Goal: Obtain resource: Download file/media

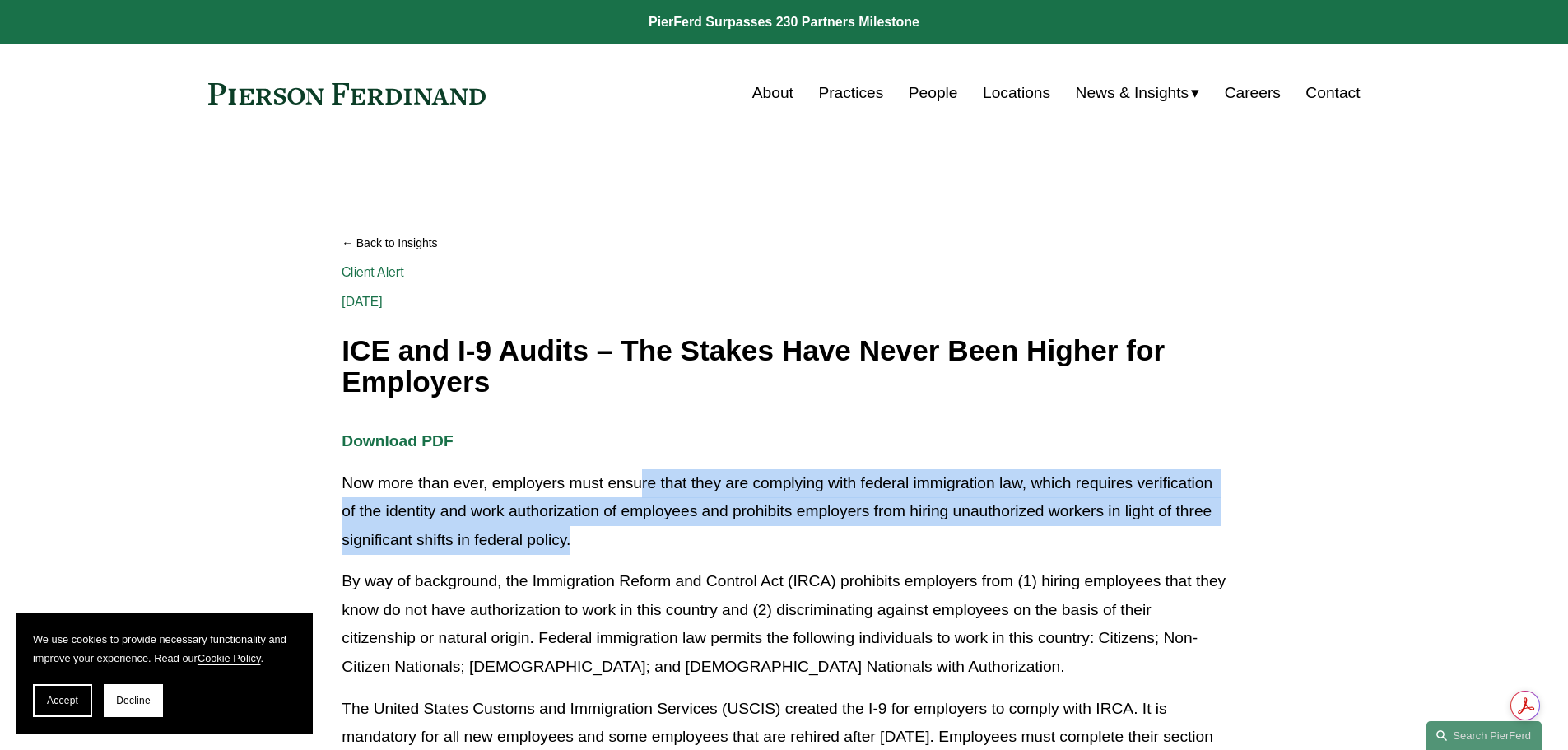
drag, startPoint x: 612, startPoint y: 544, endPoint x: 639, endPoint y: 475, distance: 74.1
click at [639, 475] on p "Now more than ever, employers must ensure that they are complying with federal …" at bounding box center [783, 511] width 883 height 85
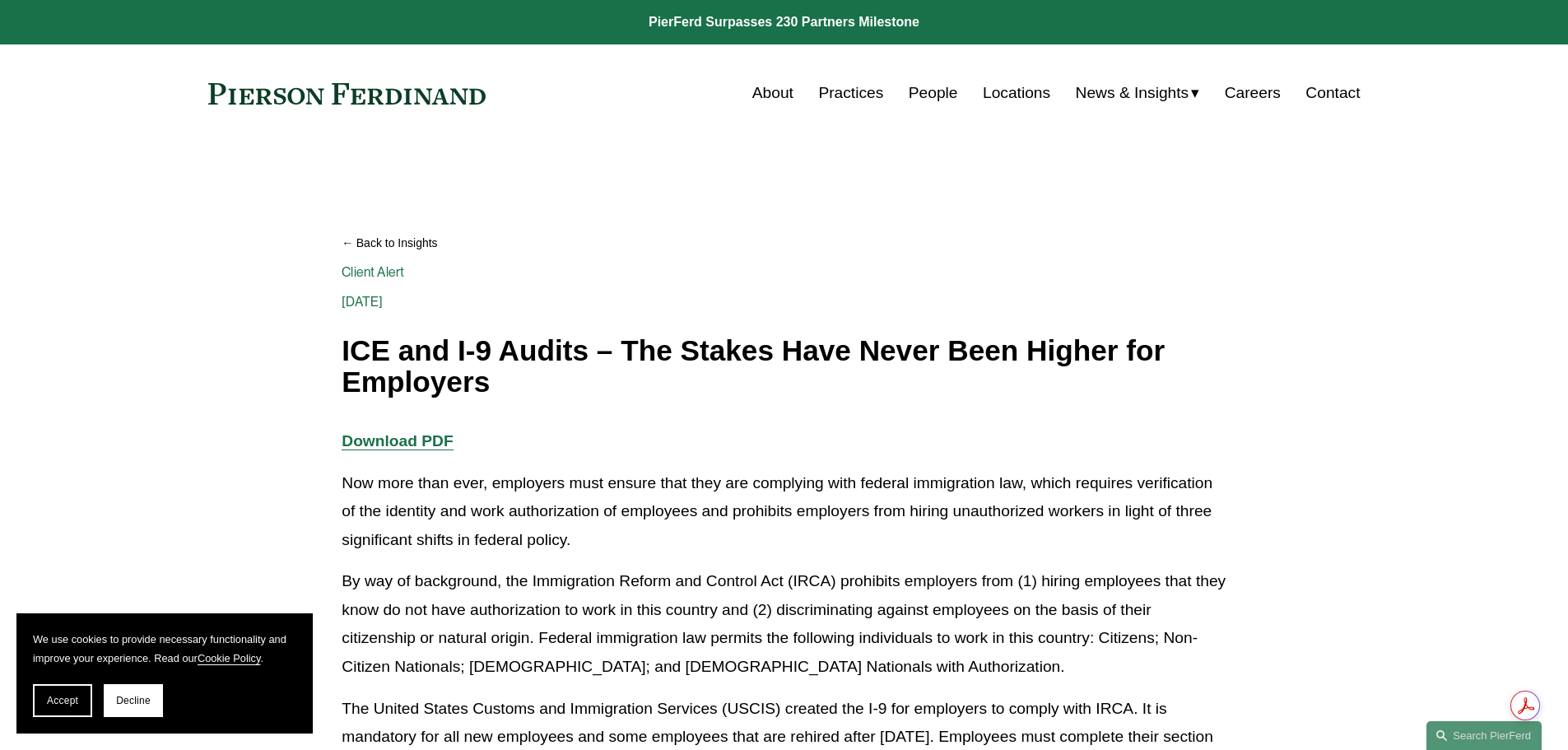
click at [607, 515] on p "Now more than ever, employers must ensure that they are complying with federal …" at bounding box center [783, 511] width 883 height 85
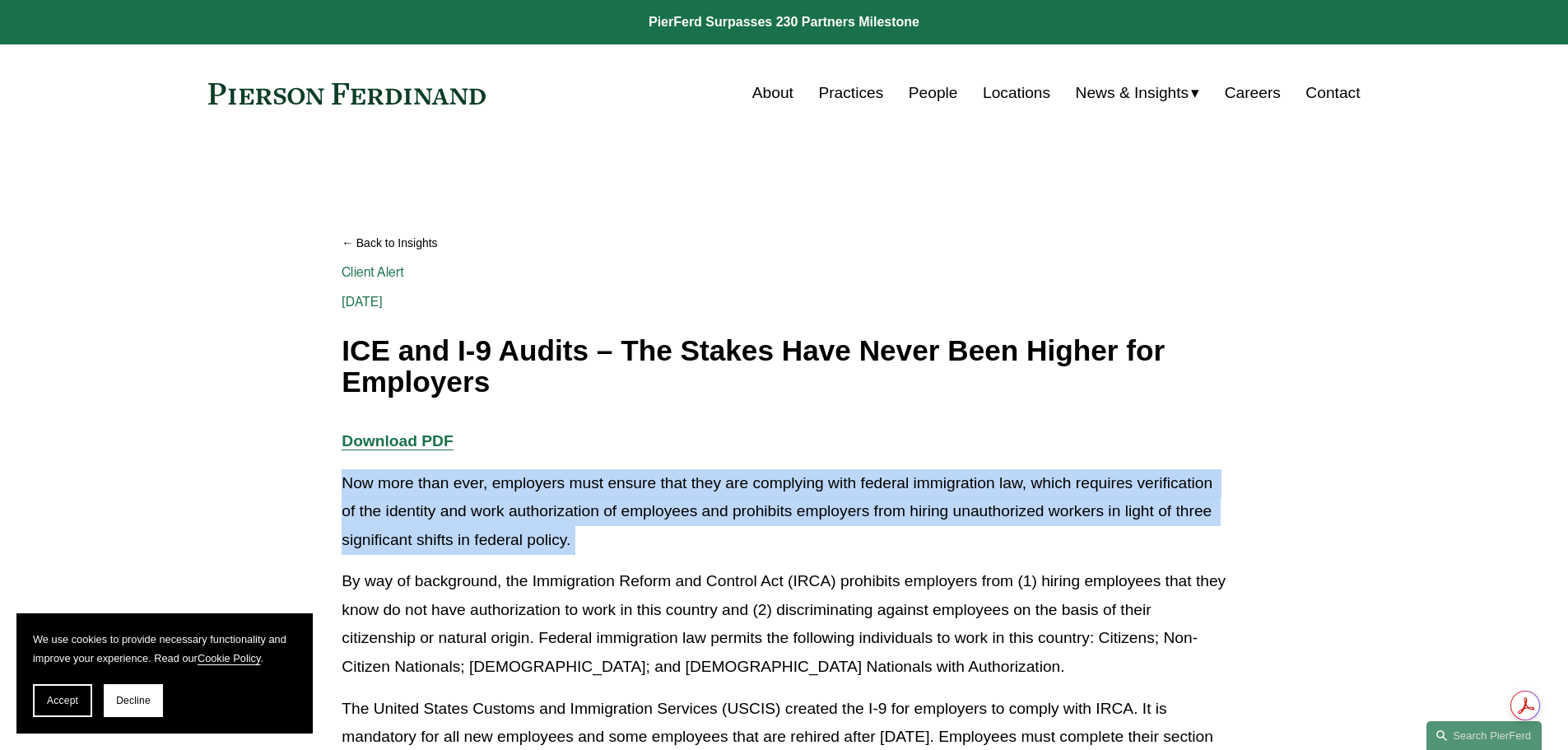
click at [607, 515] on p "Now more than ever, employers must ensure that they are complying with federal …" at bounding box center [783, 511] width 883 height 85
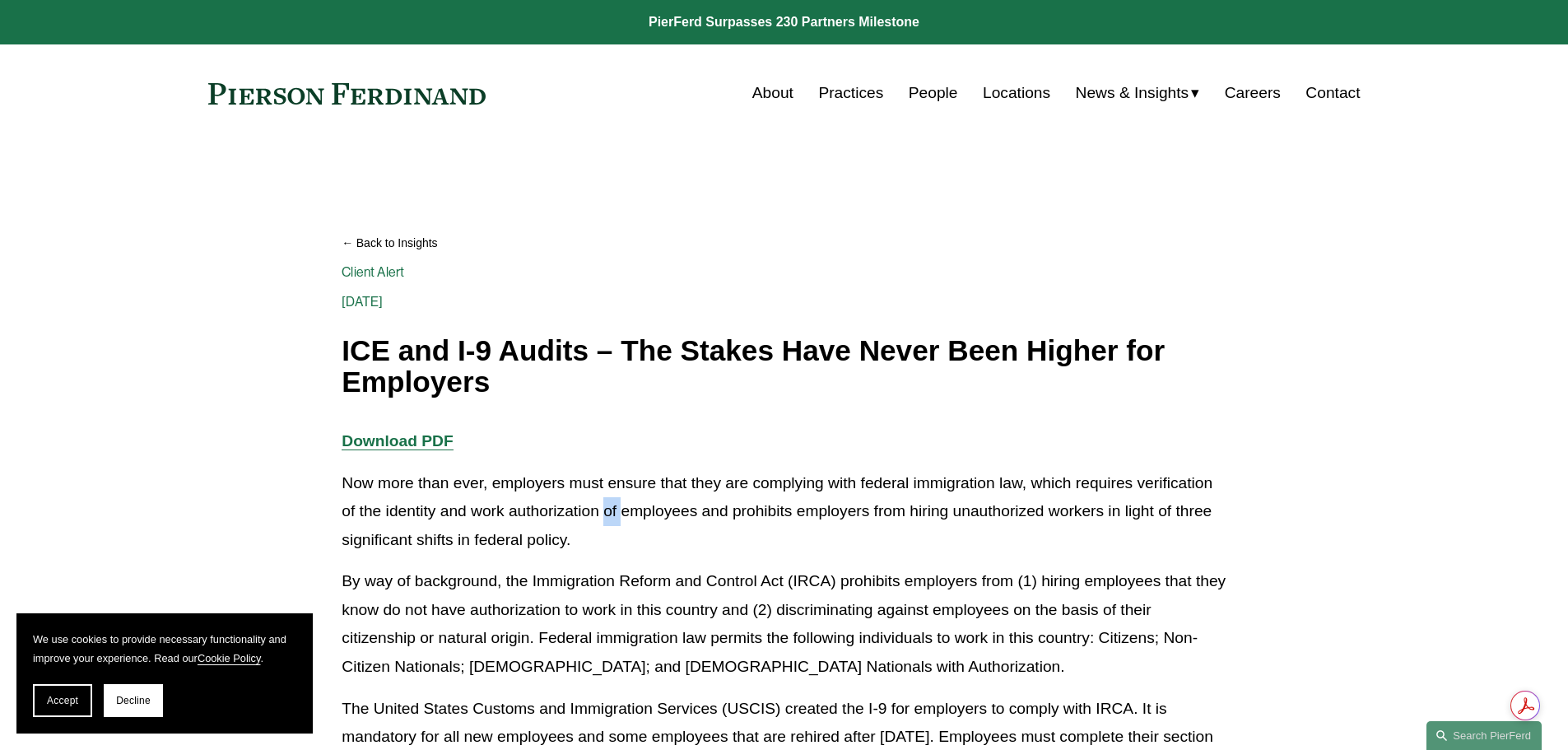
click at [607, 515] on p "Now more than ever, employers must ensure that they are complying with federal …" at bounding box center [783, 511] width 883 height 85
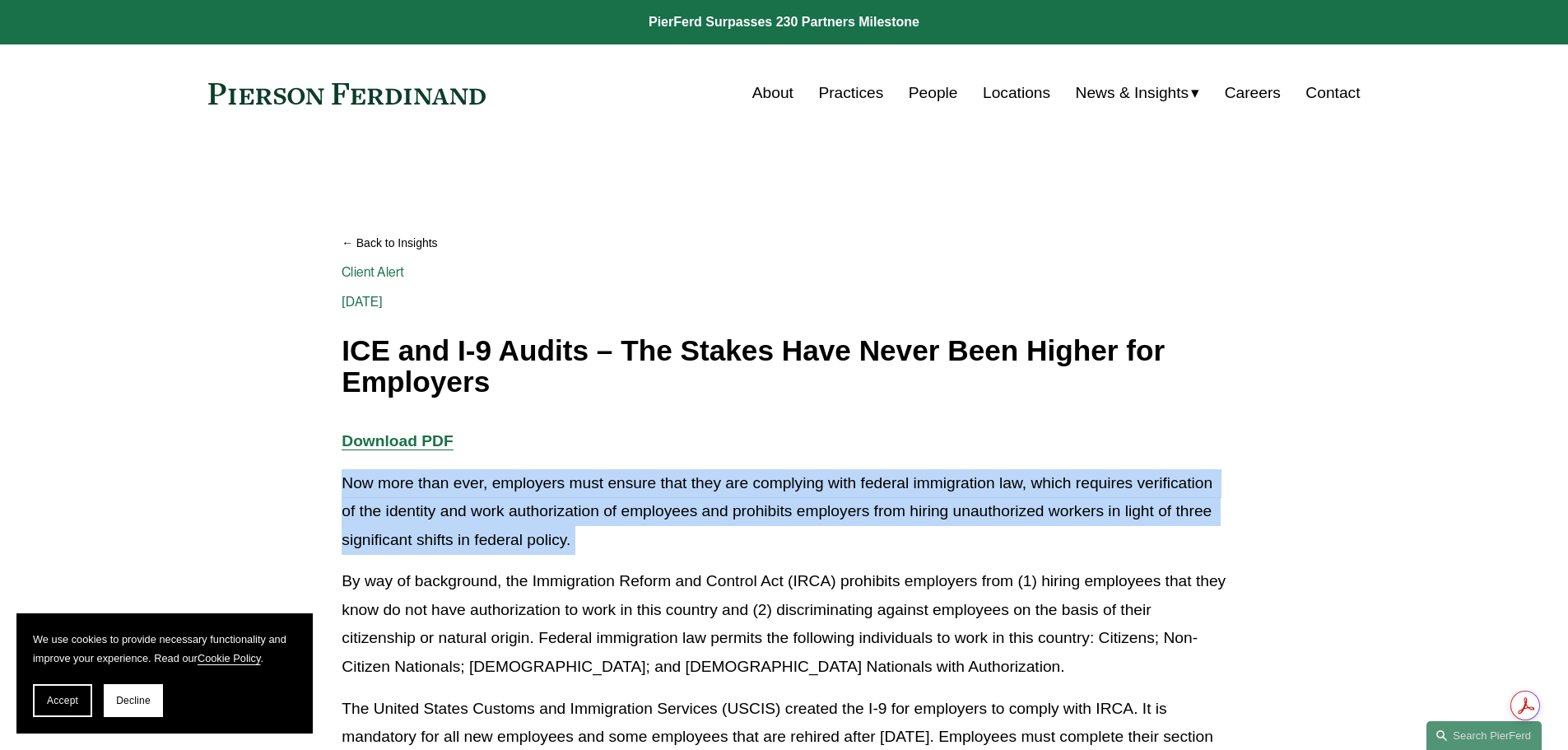
click at [607, 515] on p "Now more than ever, employers must ensure that they are complying with federal …" at bounding box center [783, 511] width 883 height 85
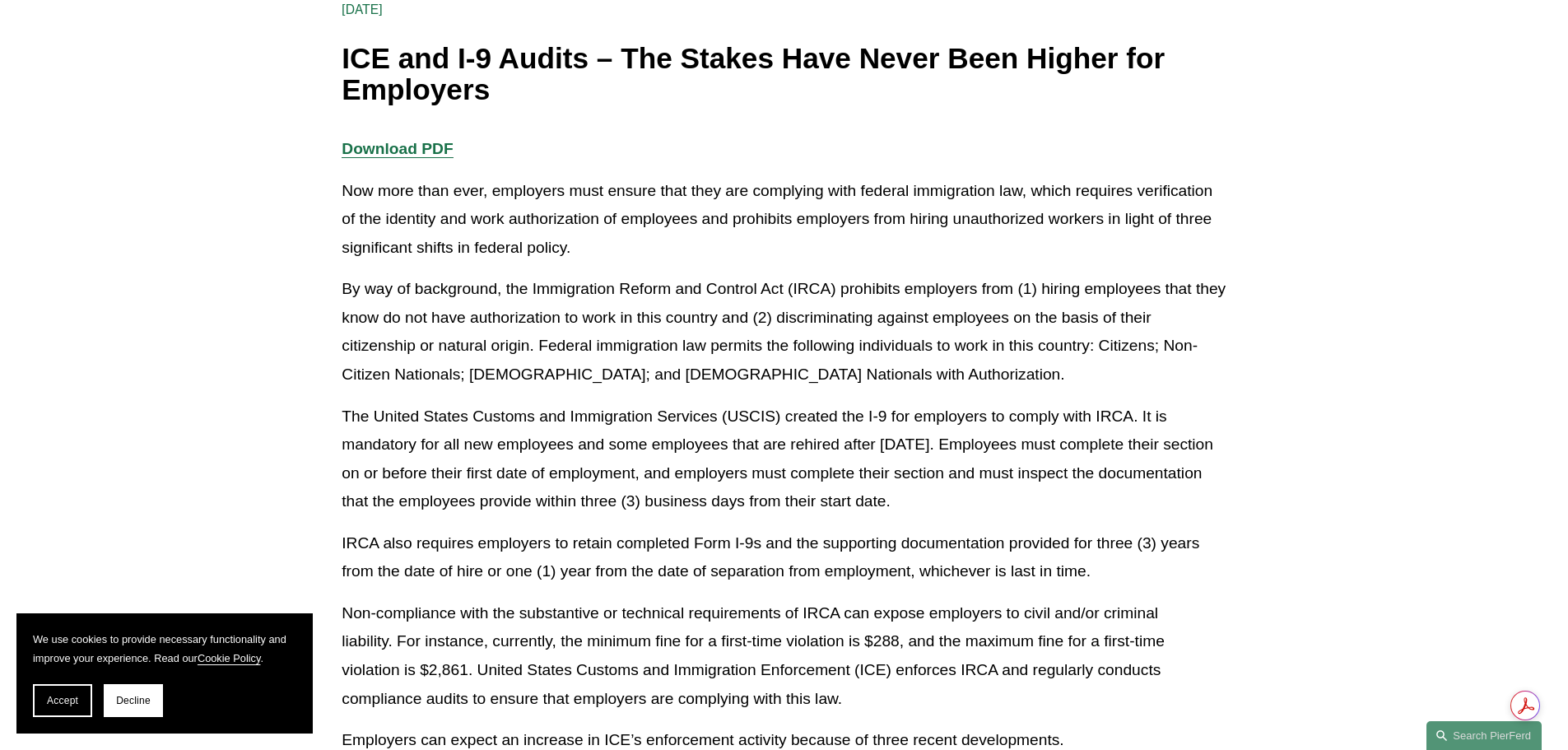
scroll to position [329, 0]
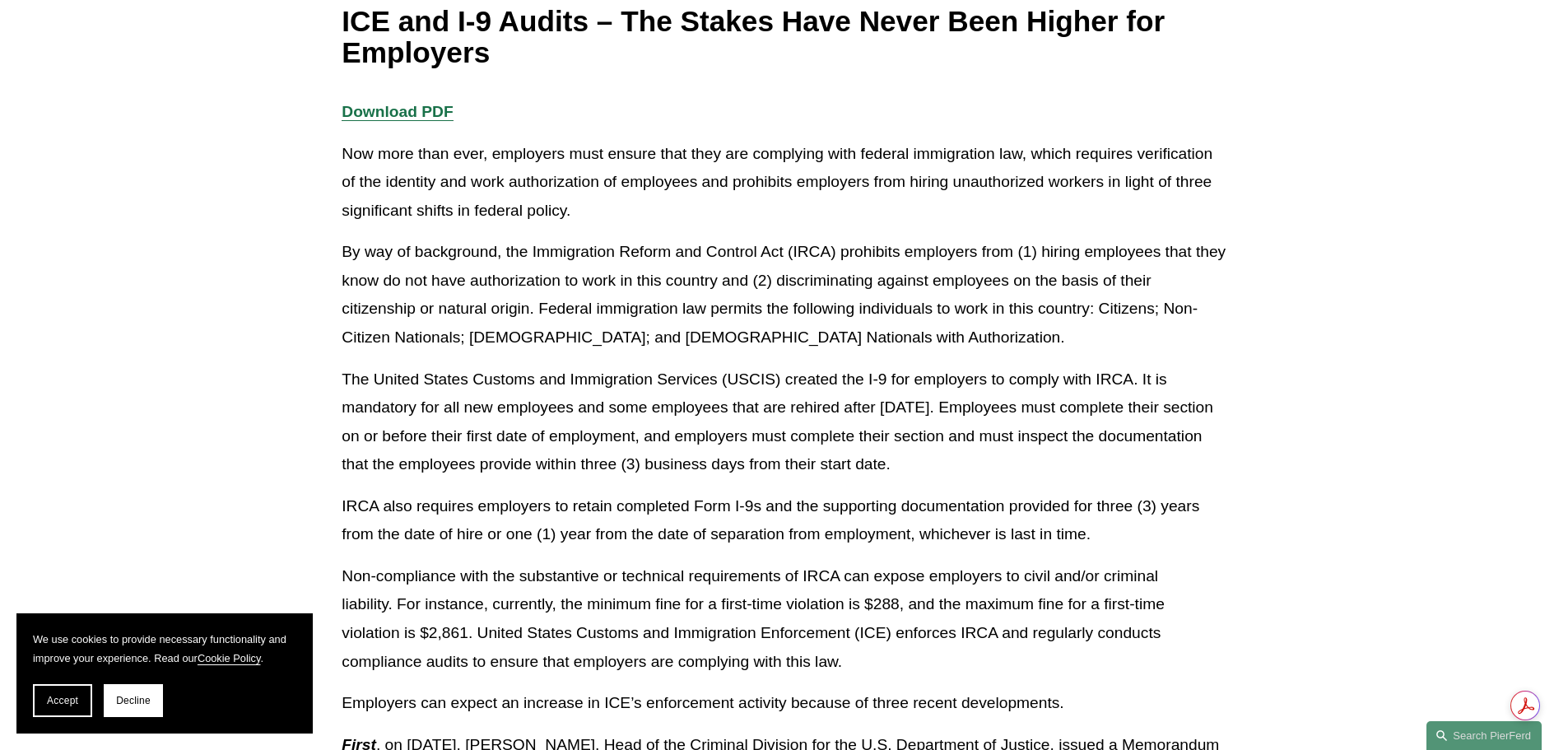
click at [147, 702] on span "Decline" at bounding box center [133, 700] width 35 height 12
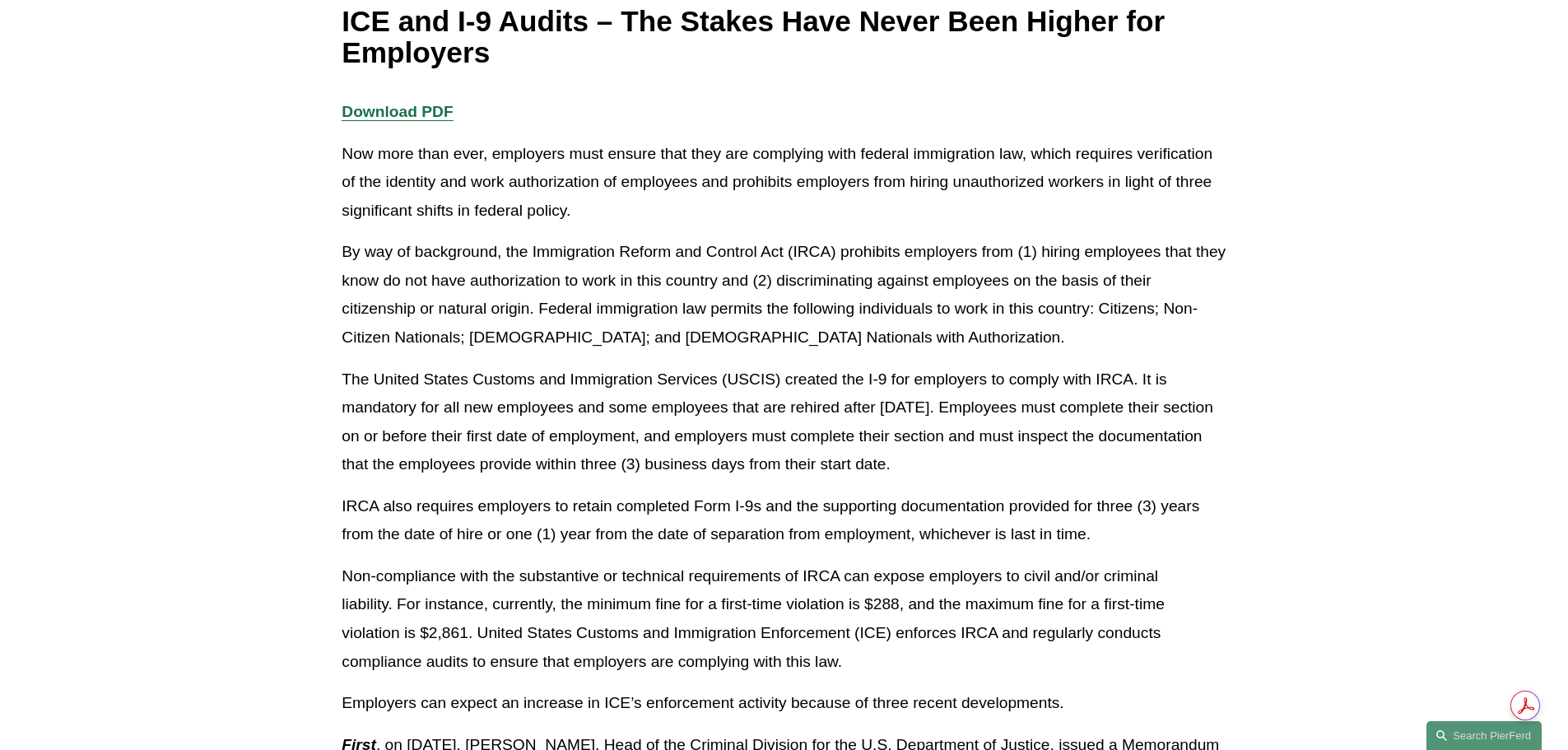
click at [704, 410] on p "The United States Customs and Immigration Services (USCIS) created the I-9 for …" at bounding box center [783, 422] width 883 height 114
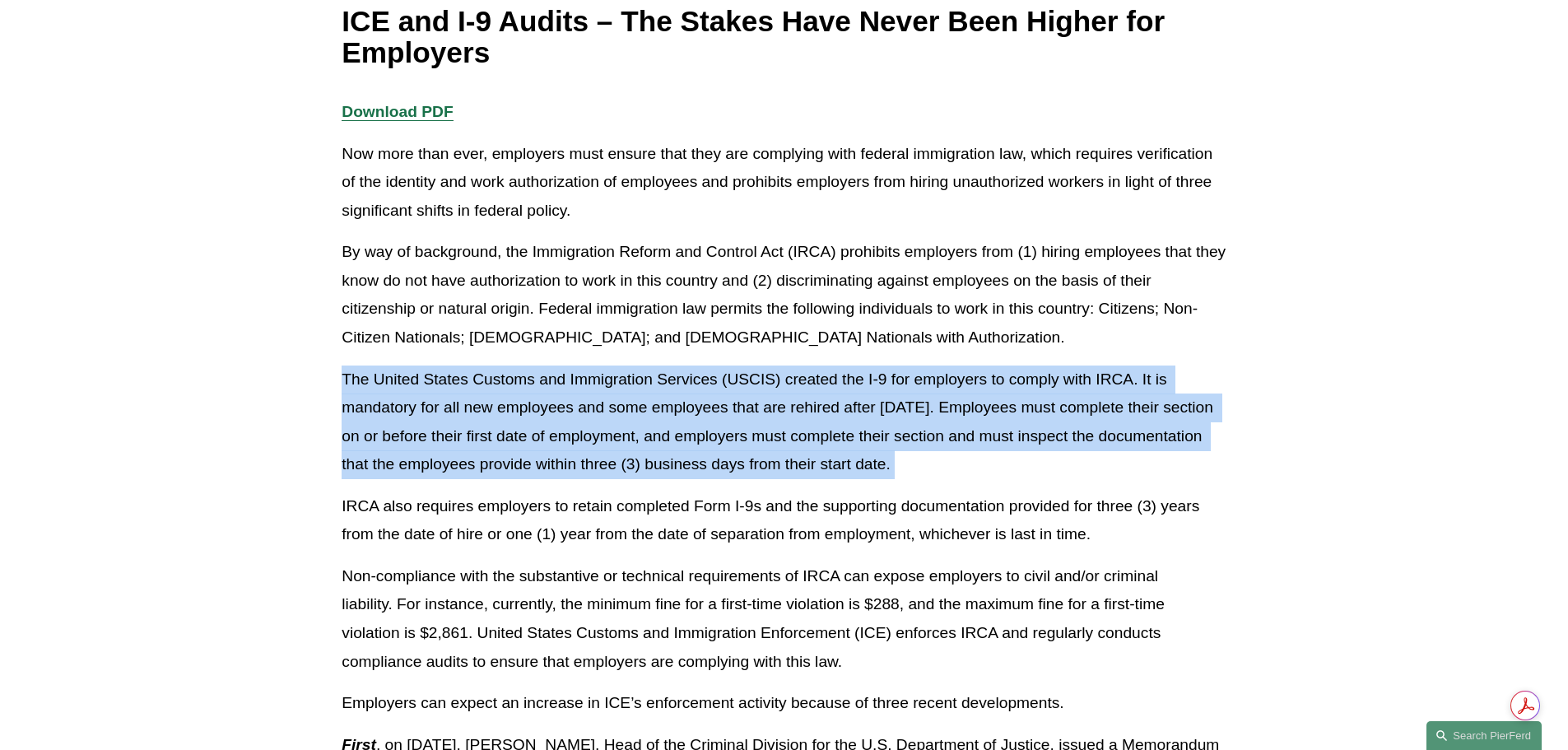
click at [704, 412] on p "The United States Customs and Immigration Services (USCIS) created the I-9 for …" at bounding box center [783, 422] width 883 height 114
click at [780, 411] on p "The United States Customs and Immigration Services (USCIS) created the I-9 for …" at bounding box center [783, 422] width 883 height 114
drag, startPoint x: 1015, startPoint y: 463, endPoint x: 342, endPoint y: 389, distance: 677.1
click at [342, 389] on p "The United States Customs and Immigration Services (USCIS) created the I-9 for …" at bounding box center [783, 422] width 883 height 114
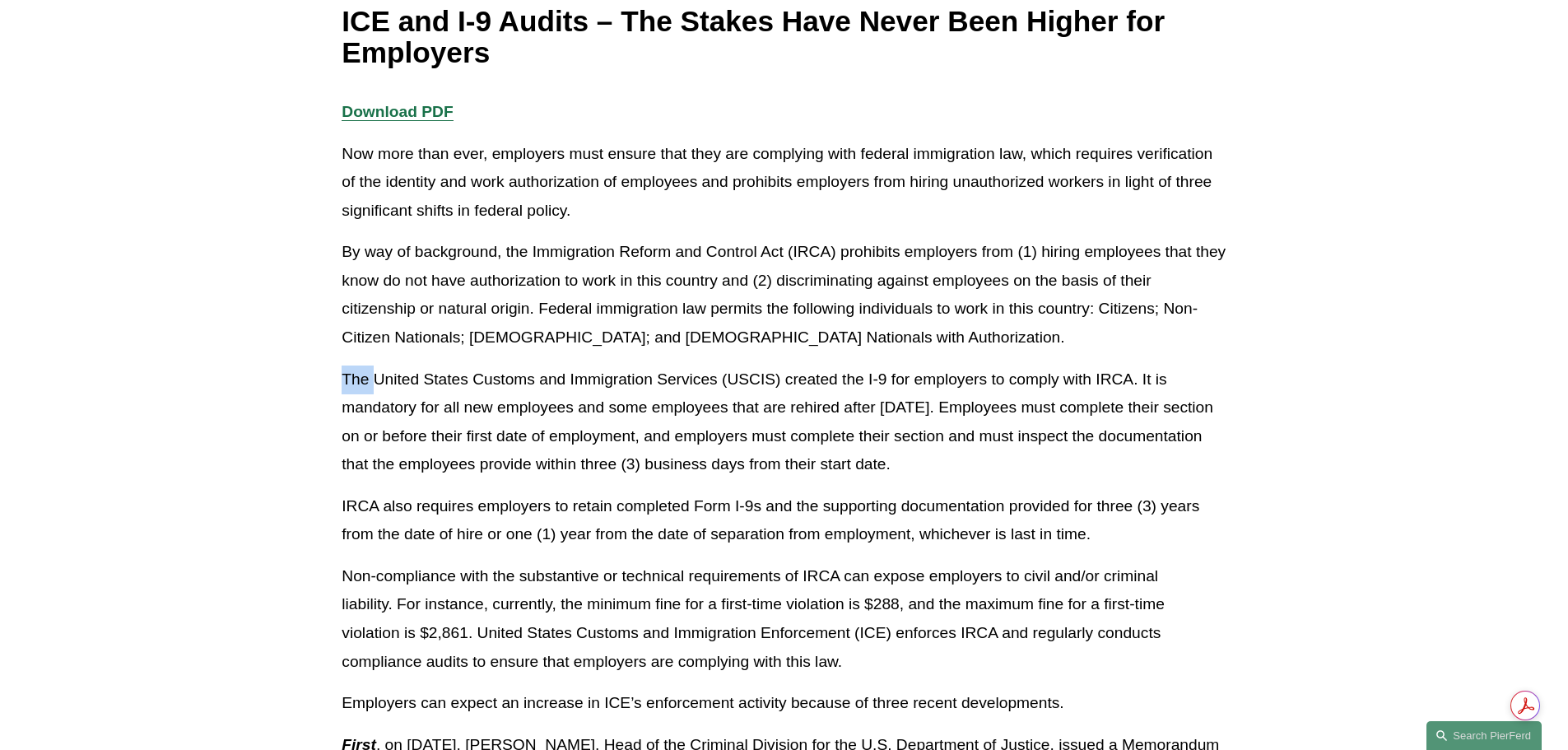
click at [342, 389] on p "The United States Customs and Immigration Services (USCIS) created the I-9 for …" at bounding box center [783, 422] width 883 height 114
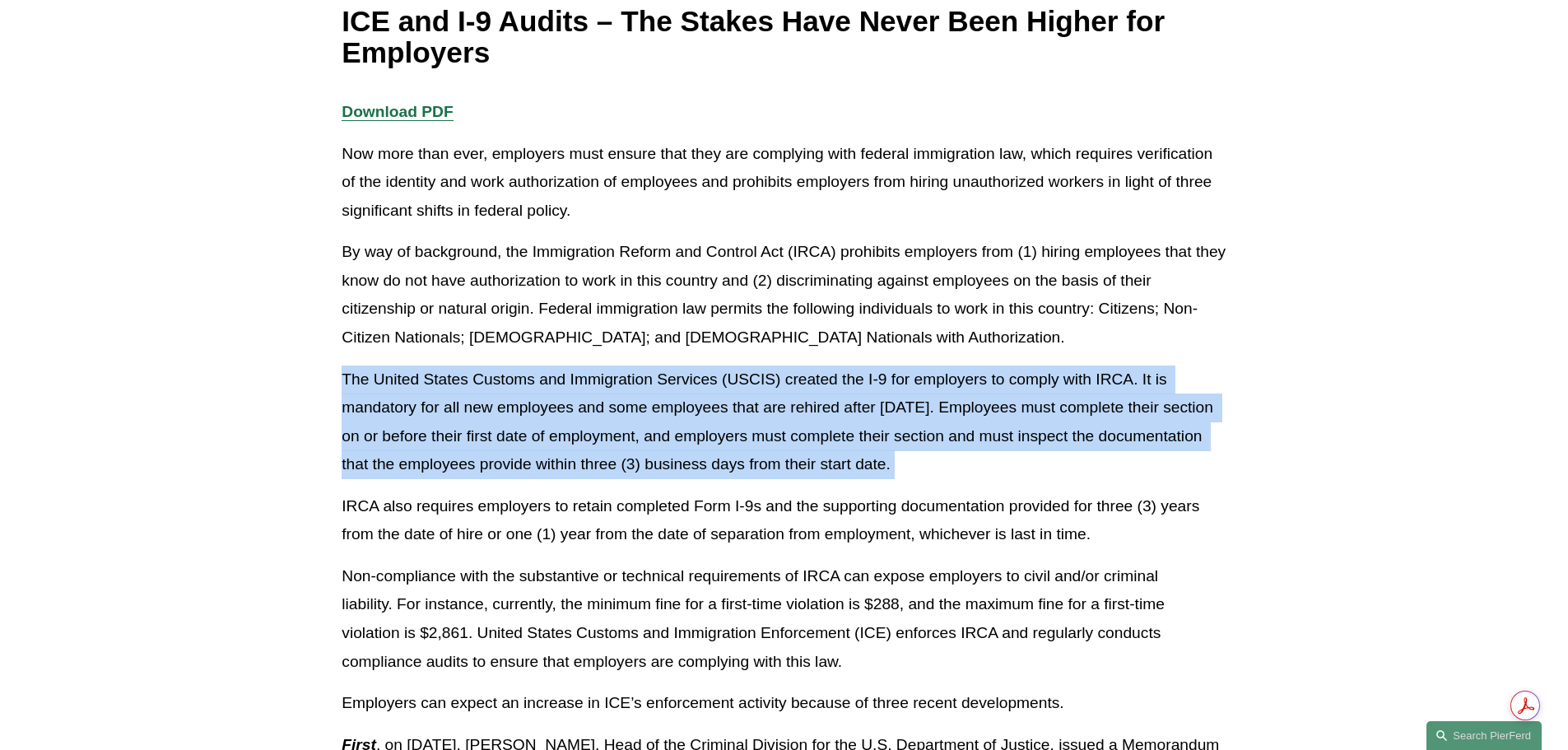
click at [342, 389] on p "The United States Customs and Immigration Services (USCIS) created the I-9 for …" at bounding box center [783, 422] width 883 height 114
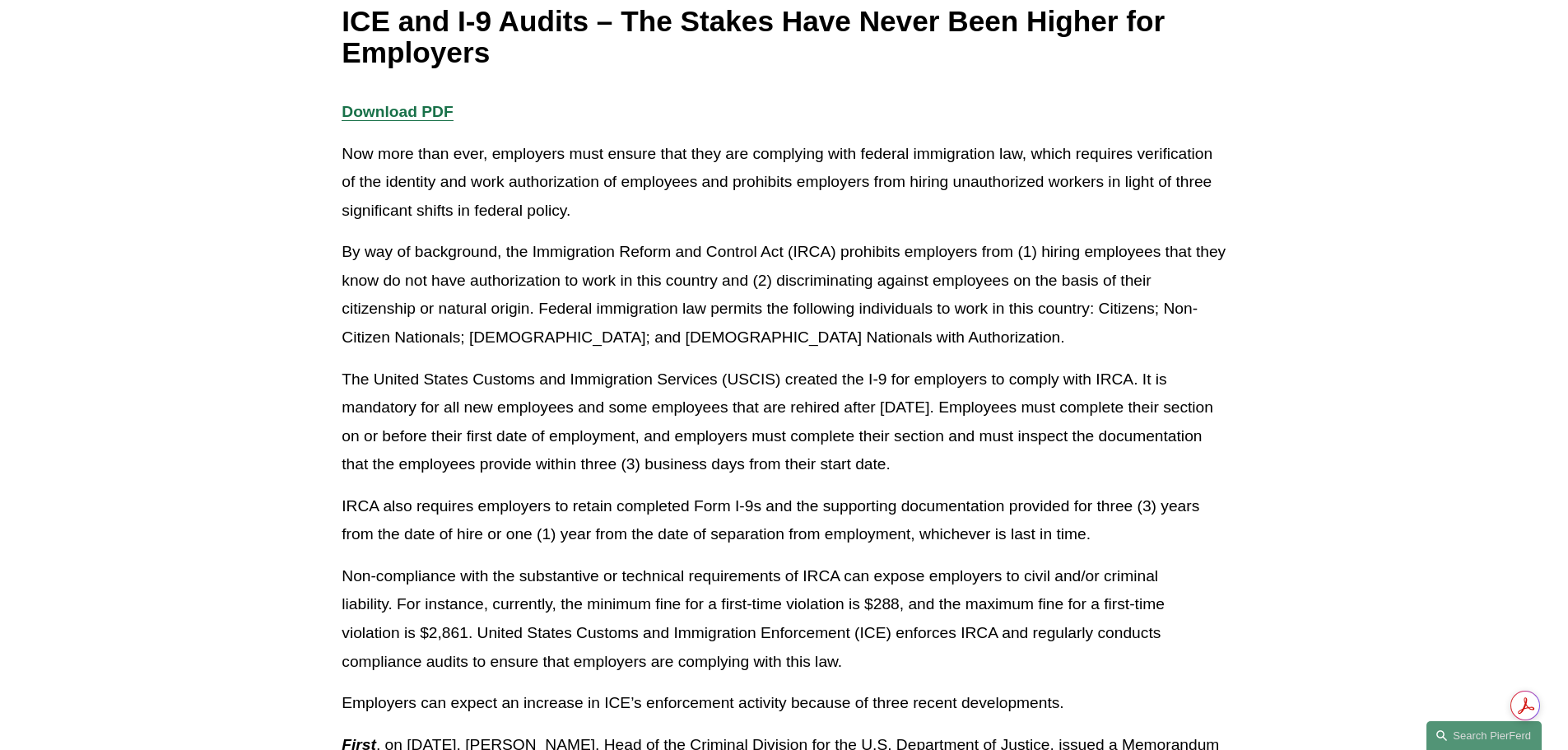
click at [555, 497] on p "IRCA also requires employers to retain completed Form I-9s and the supporting d…" at bounding box center [783, 520] width 883 height 57
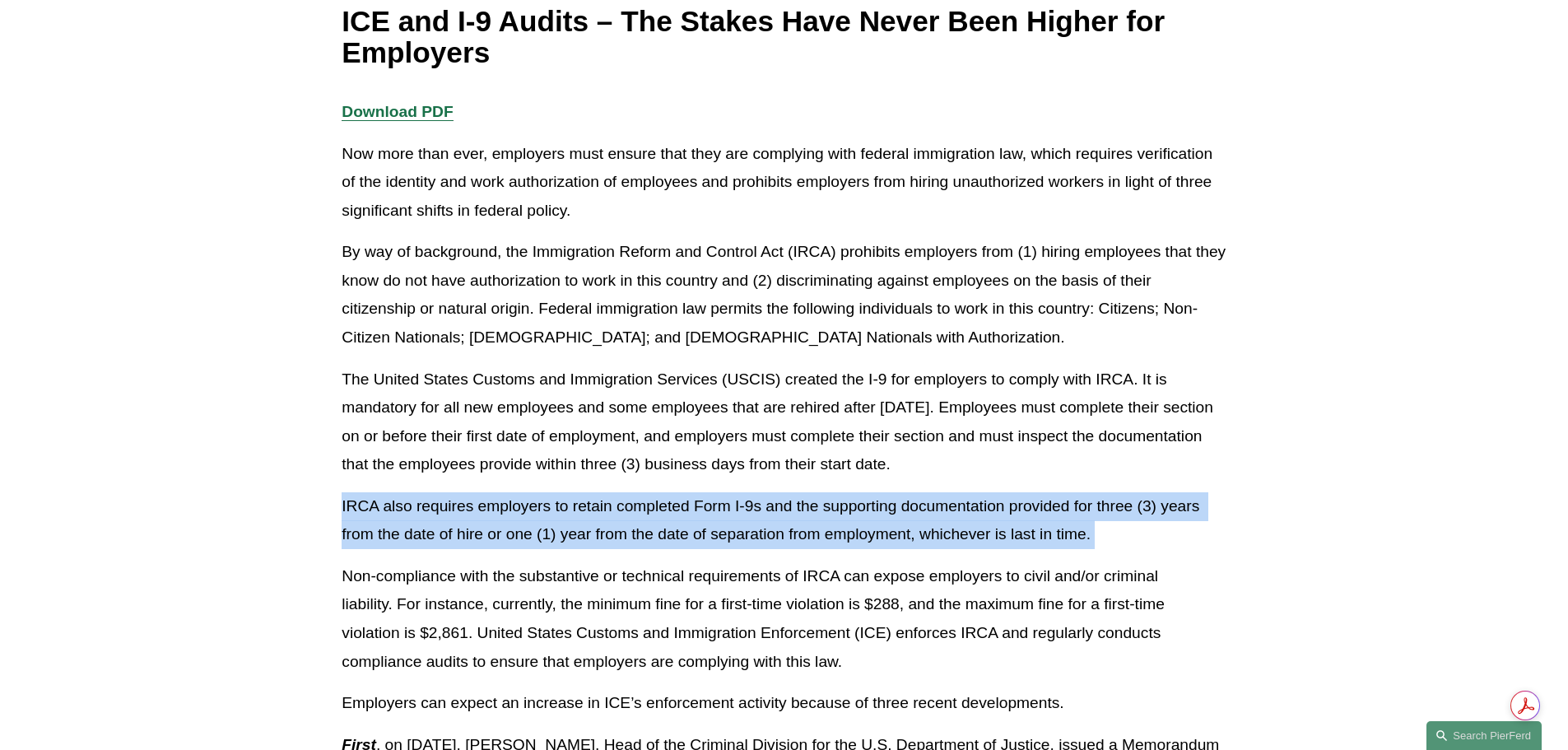
click at [555, 497] on p "IRCA also requires employers to retain completed Form I-9s and the supporting d…" at bounding box center [783, 520] width 883 height 57
click at [555, 499] on p "IRCA also requires employers to retain completed Form I-9s and the supporting d…" at bounding box center [783, 520] width 883 height 57
click at [573, 515] on p "IRCA also requires employers to retain completed Form I-9s and the supporting d…" at bounding box center [783, 520] width 883 height 57
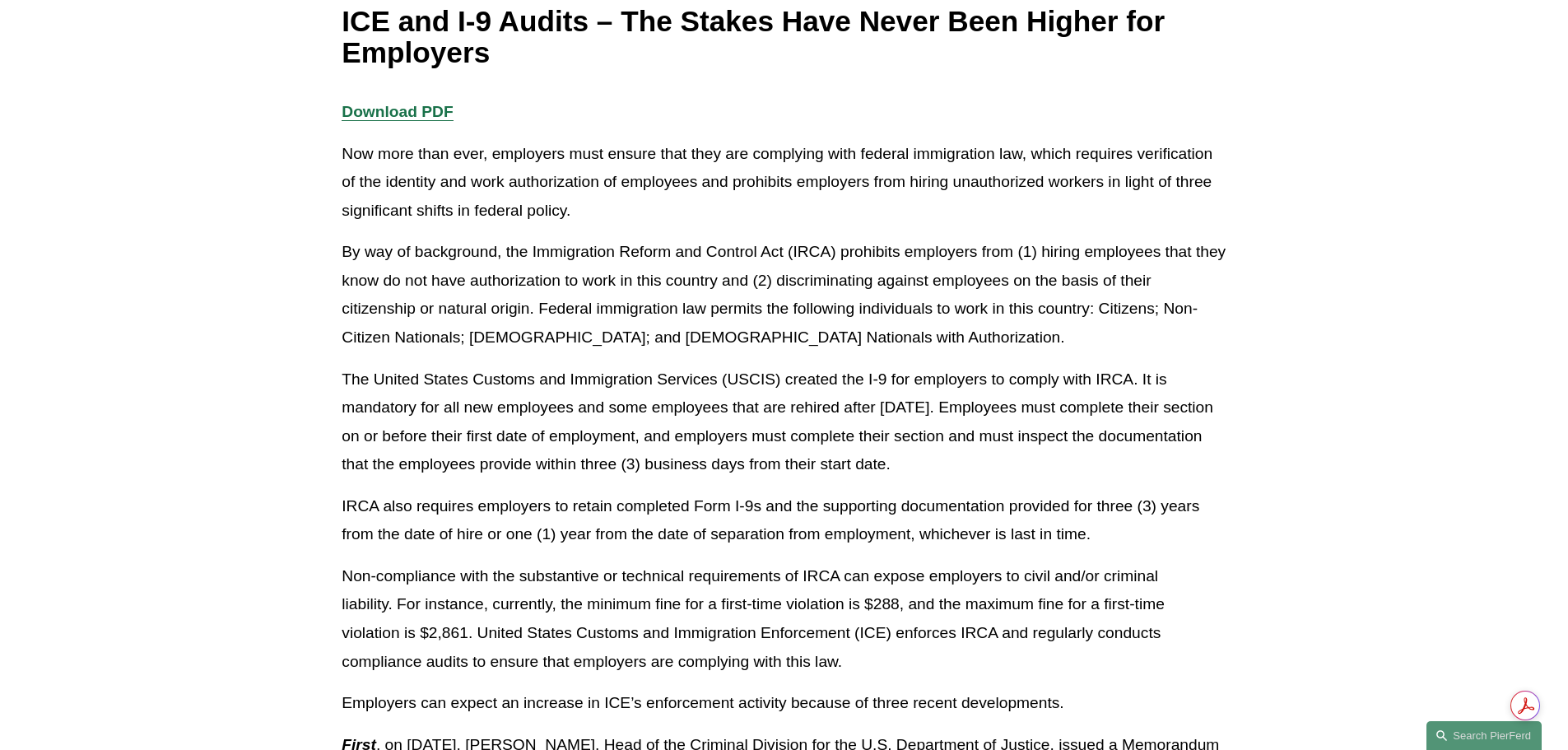
click at [674, 541] on p "IRCA also requires employers to retain completed Form I-9s and the supporting d…" at bounding box center [783, 520] width 883 height 57
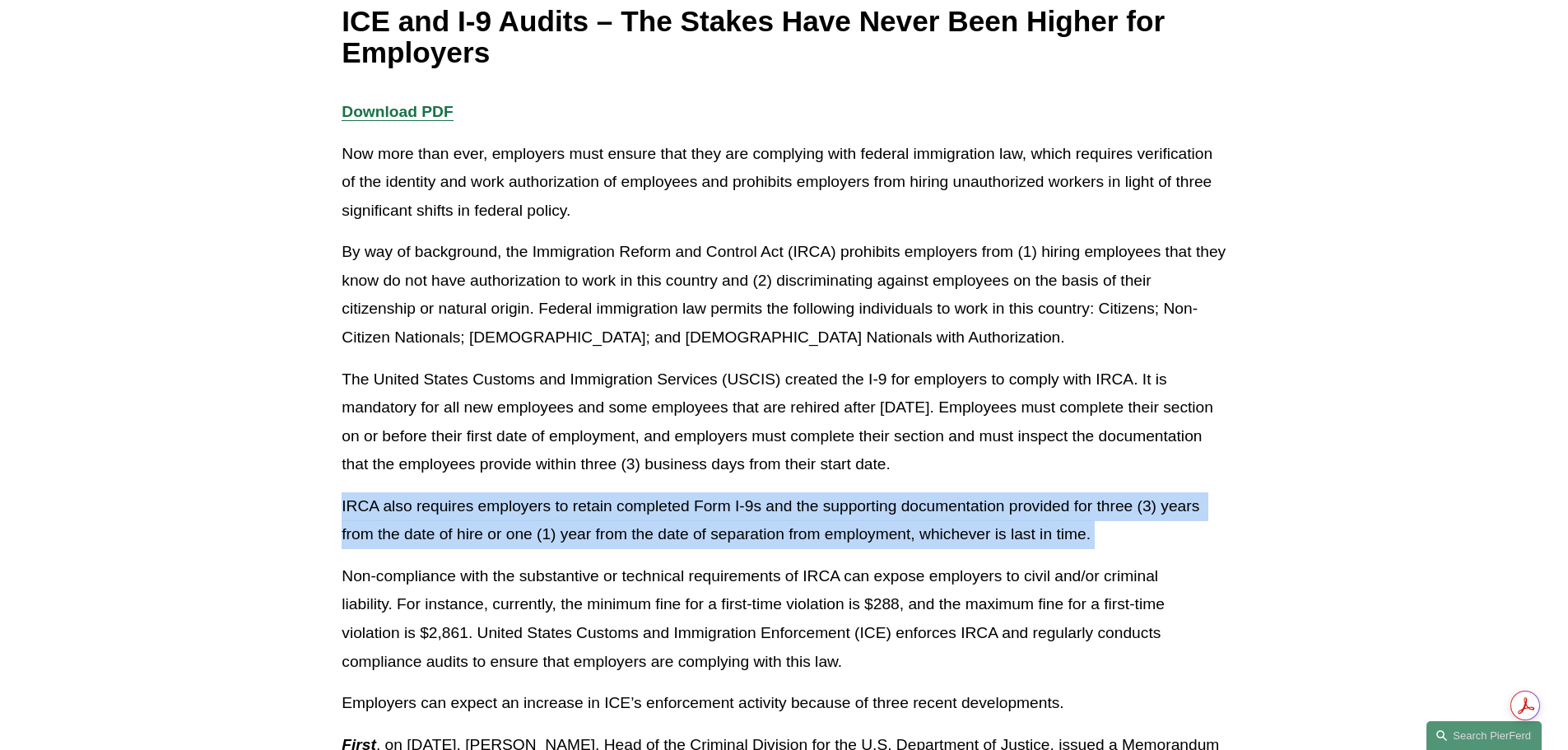
click at [674, 541] on p "IRCA also requires employers to retain completed Form I-9s and the supporting d…" at bounding box center [783, 520] width 883 height 57
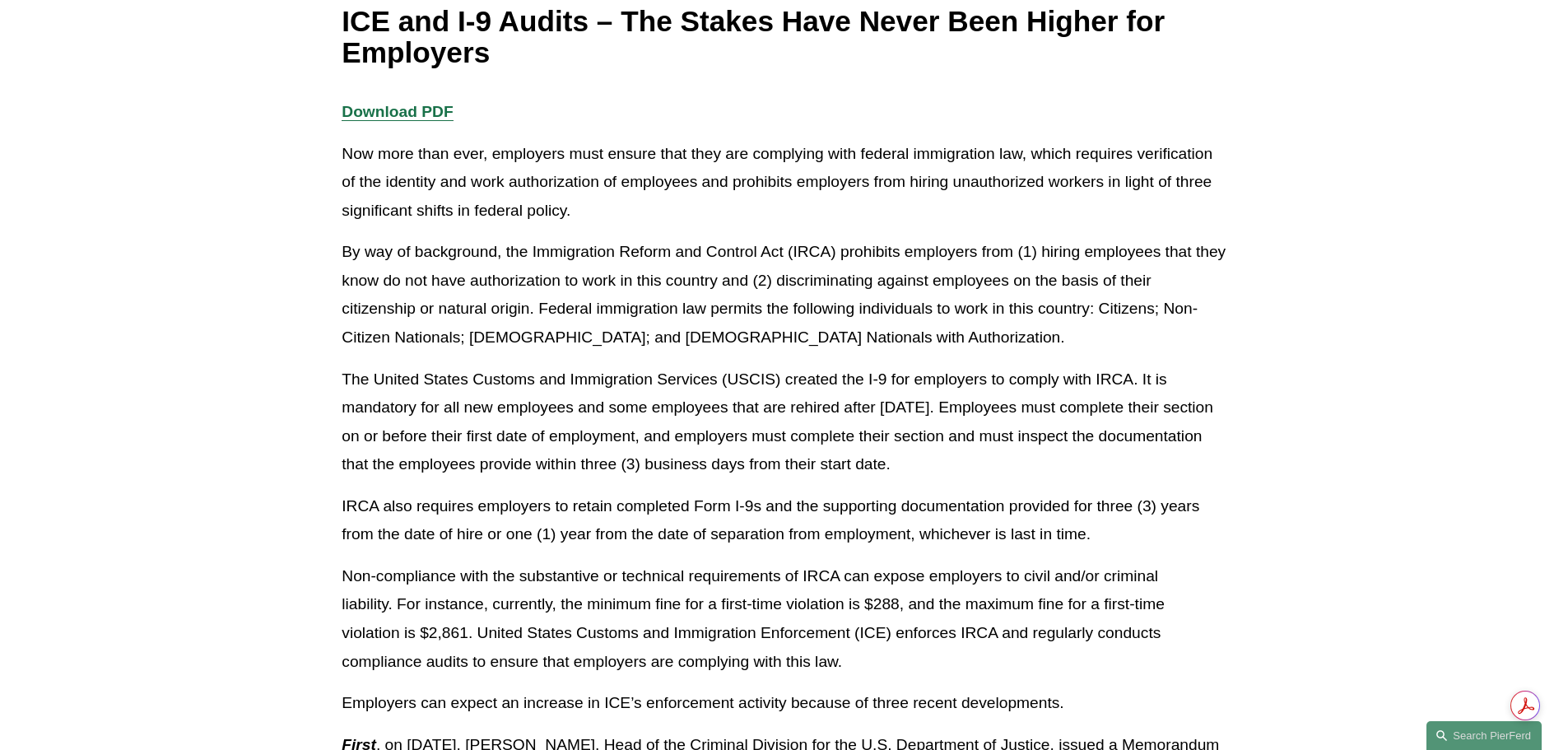
click at [658, 570] on p "Non-compliance with the substantive or technical requirements of IRCA can expos…" at bounding box center [783, 618] width 883 height 114
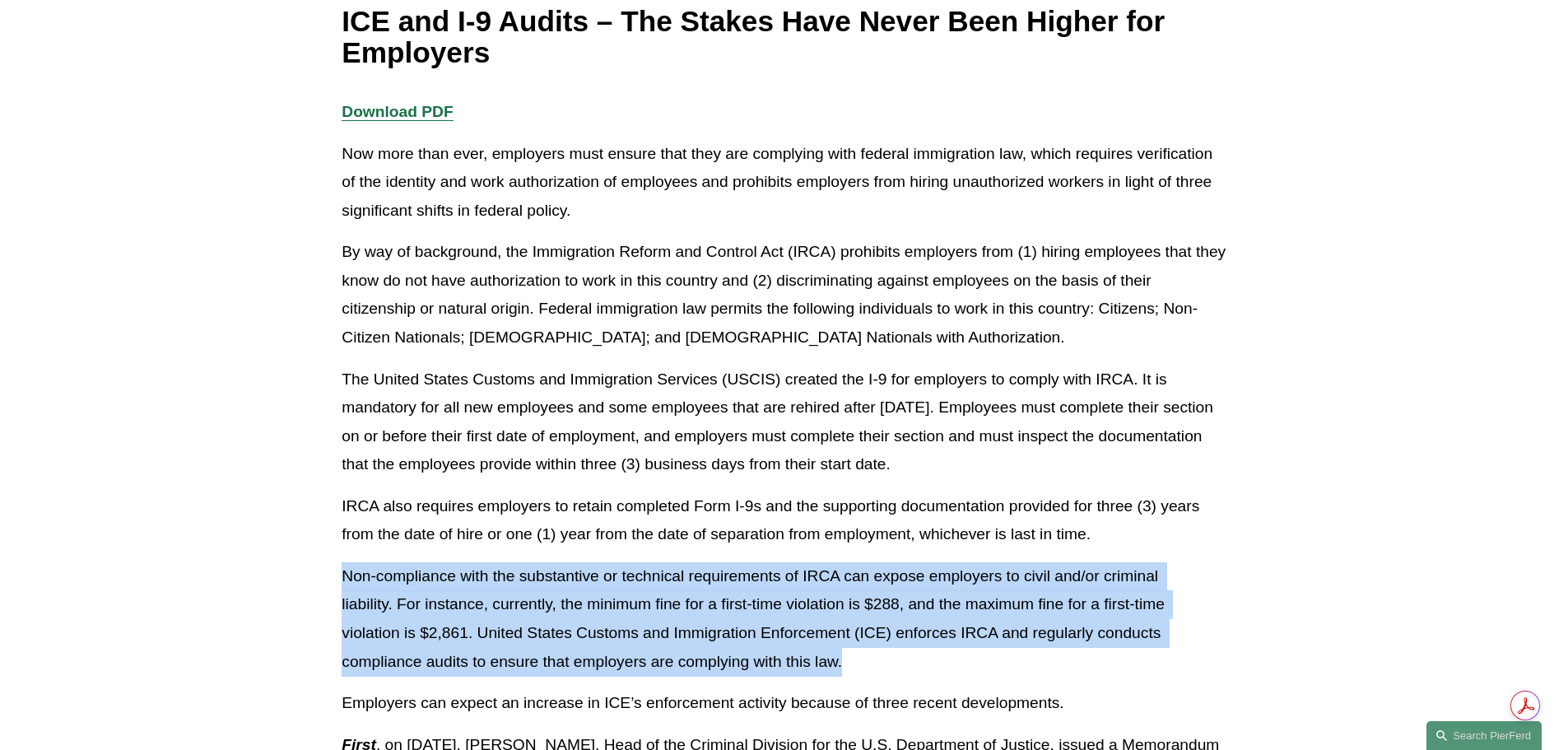
drag, startPoint x: 852, startPoint y: 660, endPoint x: 343, endPoint y: 581, distance: 515.1
click at [343, 581] on p "Non-compliance with the substantive or technical requirements of IRCA can expos…" at bounding box center [783, 618] width 883 height 114
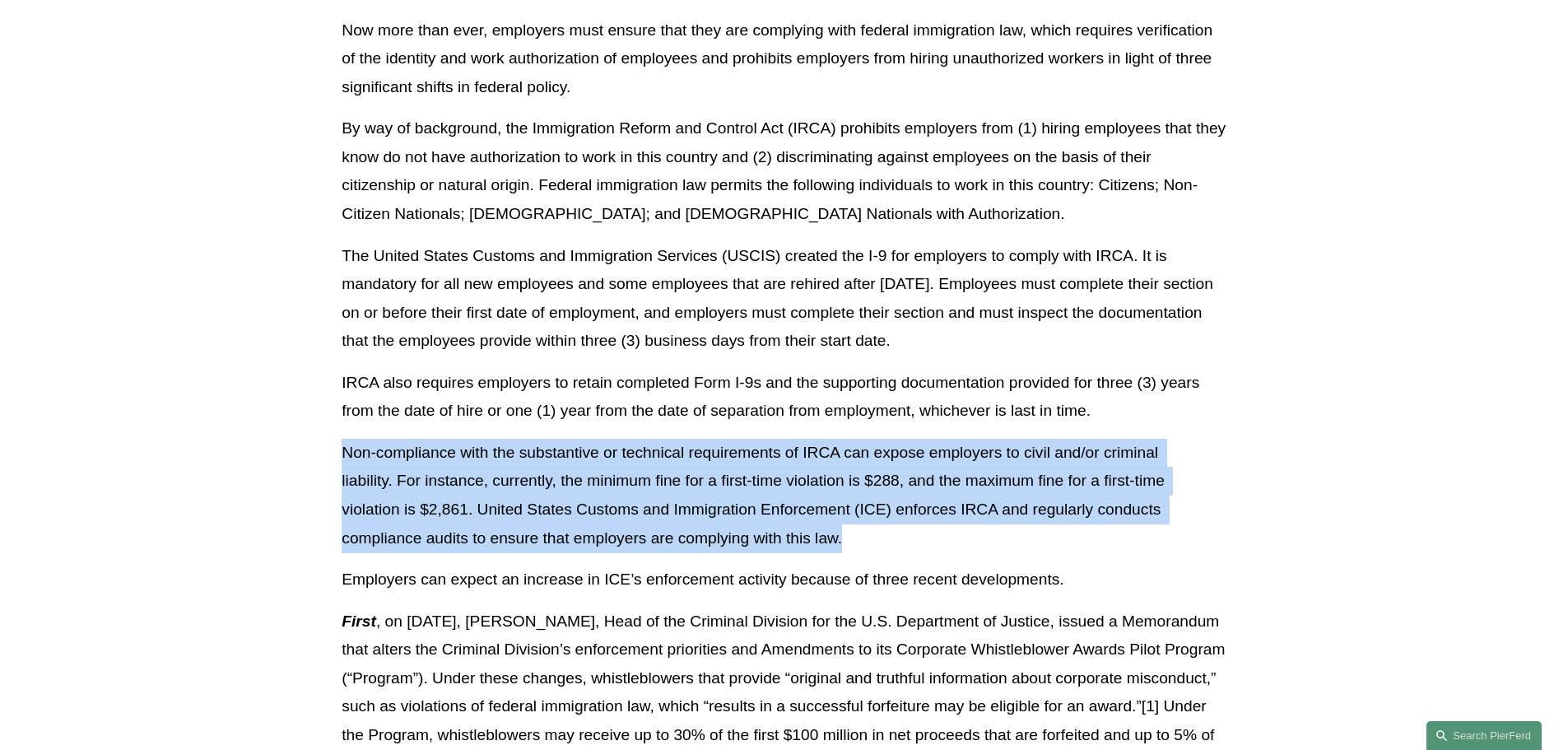
scroll to position [494, 0]
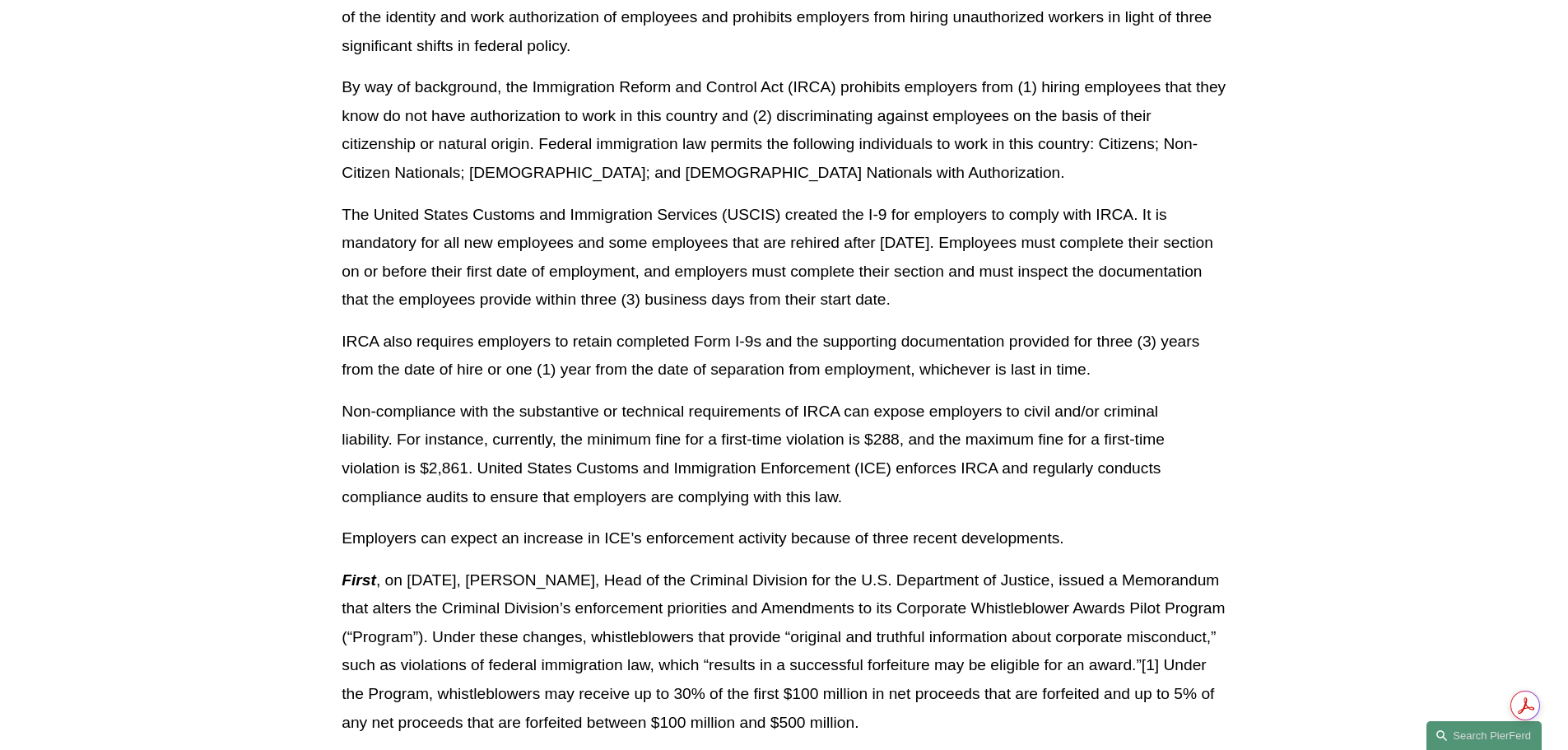
click at [790, 535] on p "Employers can expect an increase in ICE’s enforcement activity because of three…" at bounding box center [783, 539] width 883 height 29
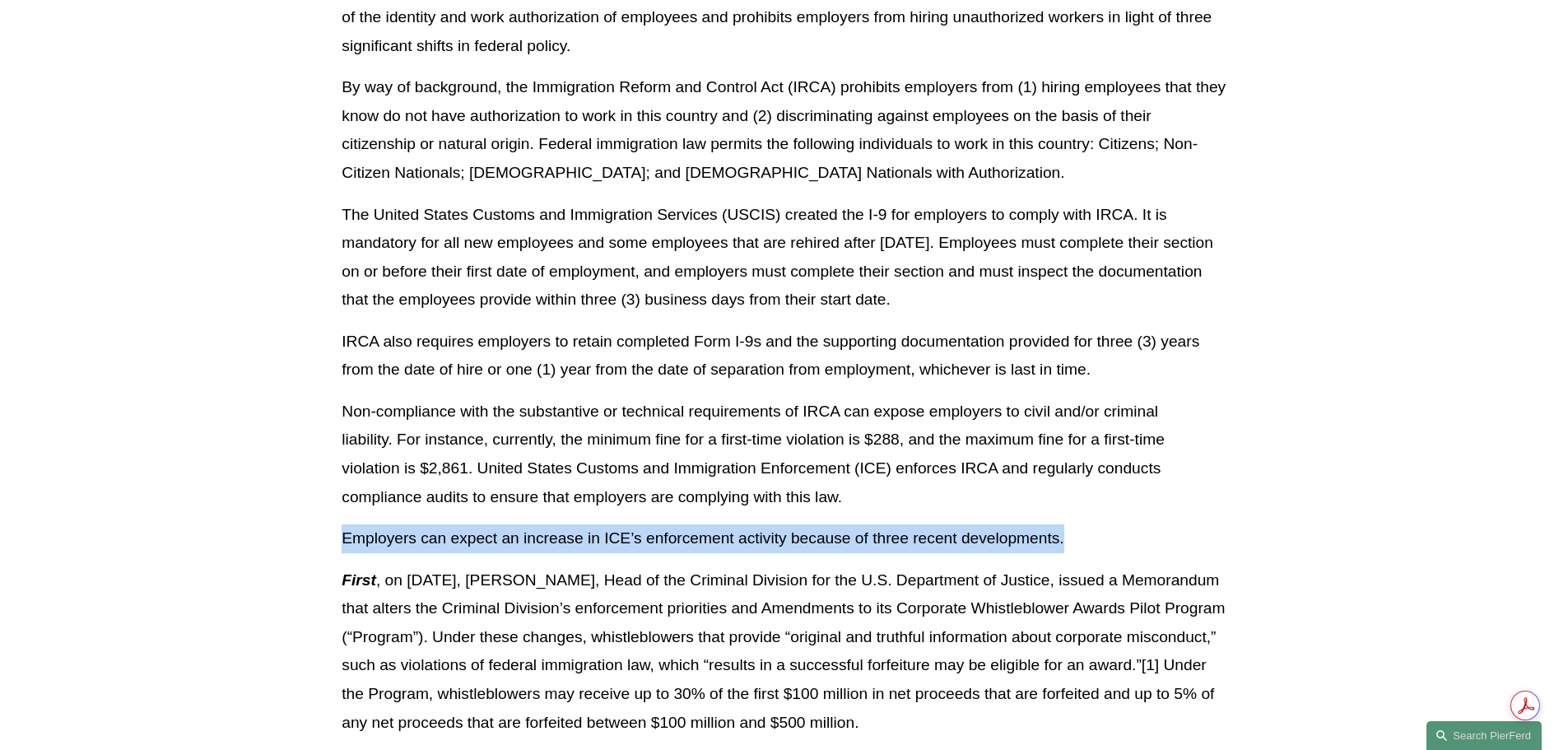
click at [790, 535] on p "Employers can expect an increase in ICE’s enforcement activity because of three…" at bounding box center [783, 539] width 883 height 29
click at [797, 537] on p "Employers can expect an increase in ICE’s enforcement activity because of three…" at bounding box center [783, 539] width 883 height 29
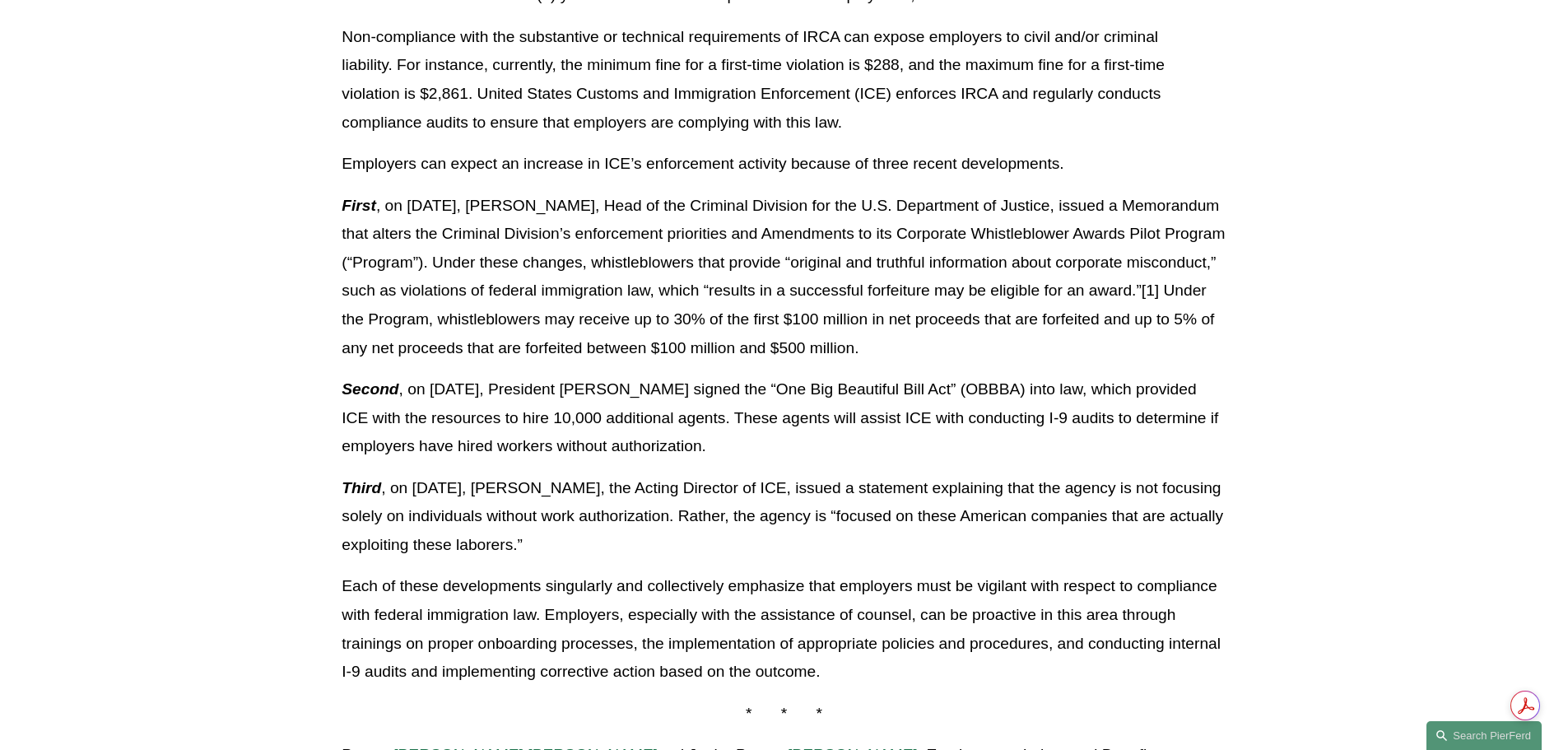
scroll to position [905, 0]
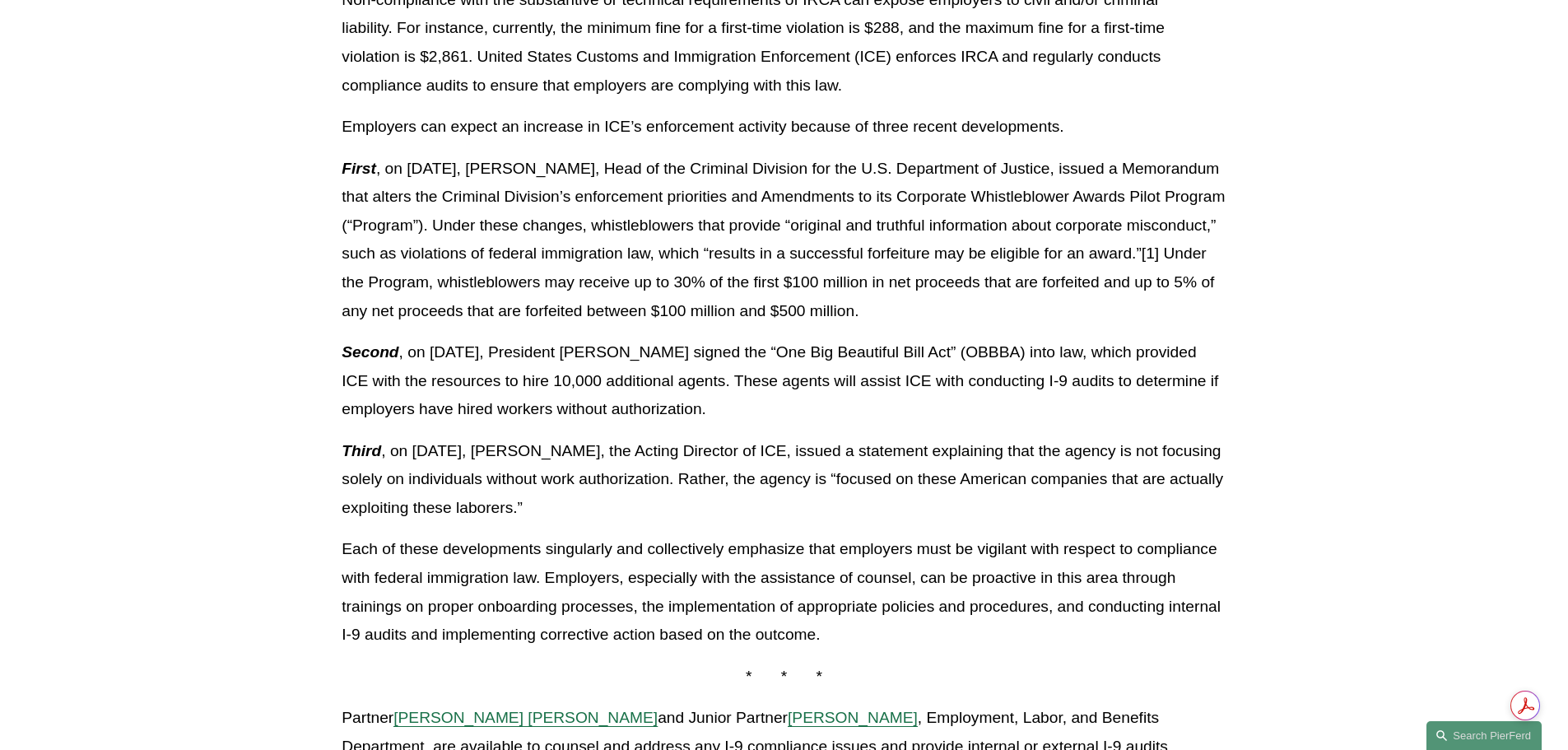
drag, startPoint x: 1060, startPoint y: 307, endPoint x: 331, endPoint y: 176, distance: 740.7
click at [331, 176] on div "Download PDF Now more than ever, employers must ensure that they are complying …" at bounding box center [783, 162] width 912 height 1281
click at [792, 266] on p "First , on [DATE], [PERSON_NAME], Head of the Criminal Division for the U.S. De…" at bounding box center [783, 240] width 883 height 171
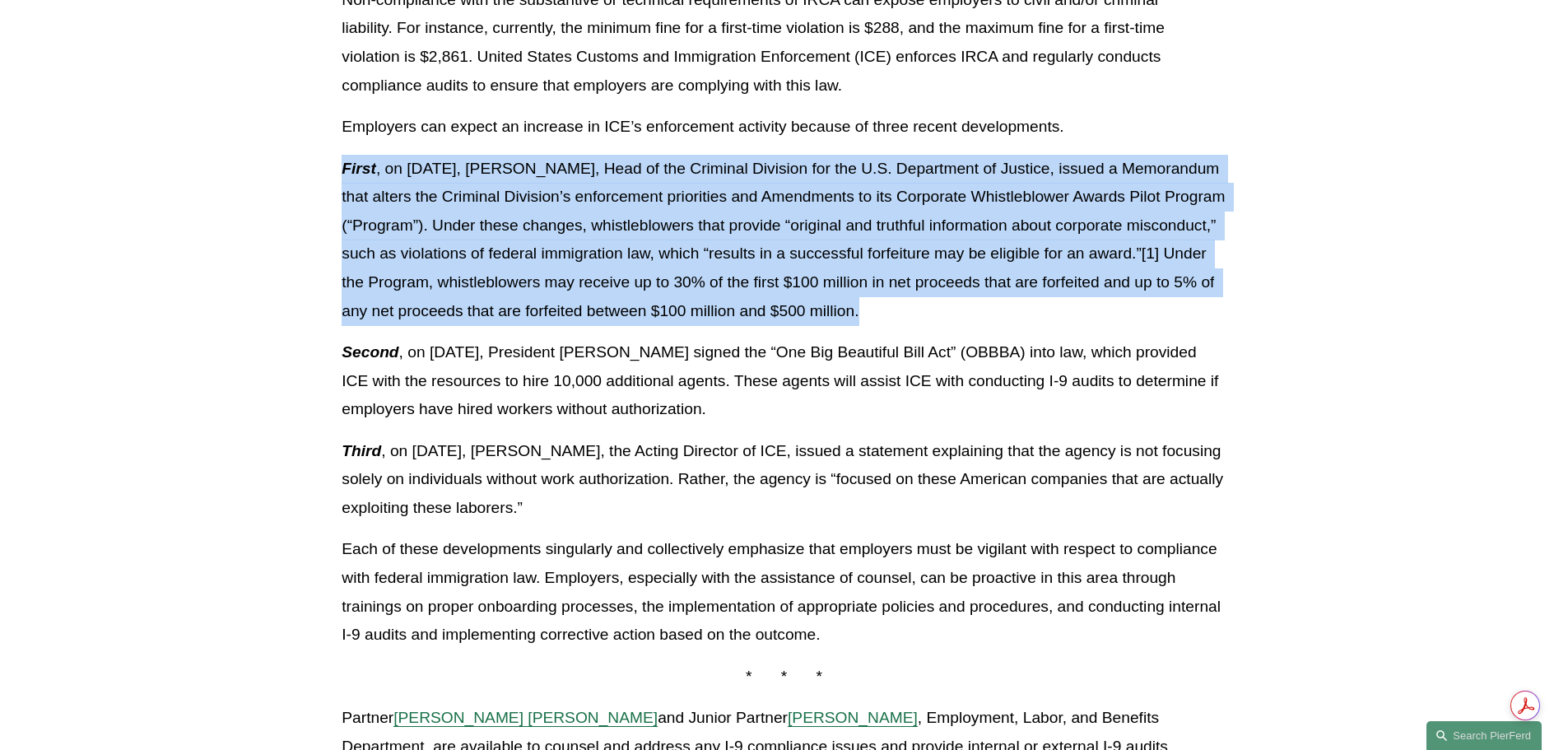
click at [791, 266] on p "First , on [DATE], [PERSON_NAME], Head of the Criminal Division for the U.S. De…" at bounding box center [783, 240] width 883 height 171
click at [873, 264] on p "First , on [DATE], [PERSON_NAME], Head of the Criminal Division for the U.S. De…" at bounding box center [783, 240] width 883 height 171
drag, startPoint x: 577, startPoint y: 501, endPoint x: 319, endPoint y: 362, distance: 293.1
click at [319, 362] on article "Back to Insights ICE and I-9 Audits – The Stakes Have Never Been Higher for Emp…" at bounding box center [784, 200] width 1568 height 1925
click at [438, 367] on p "Second , on [DATE], President [PERSON_NAME] signed the “One Big Beautiful Bill …" at bounding box center [783, 380] width 883 height 85
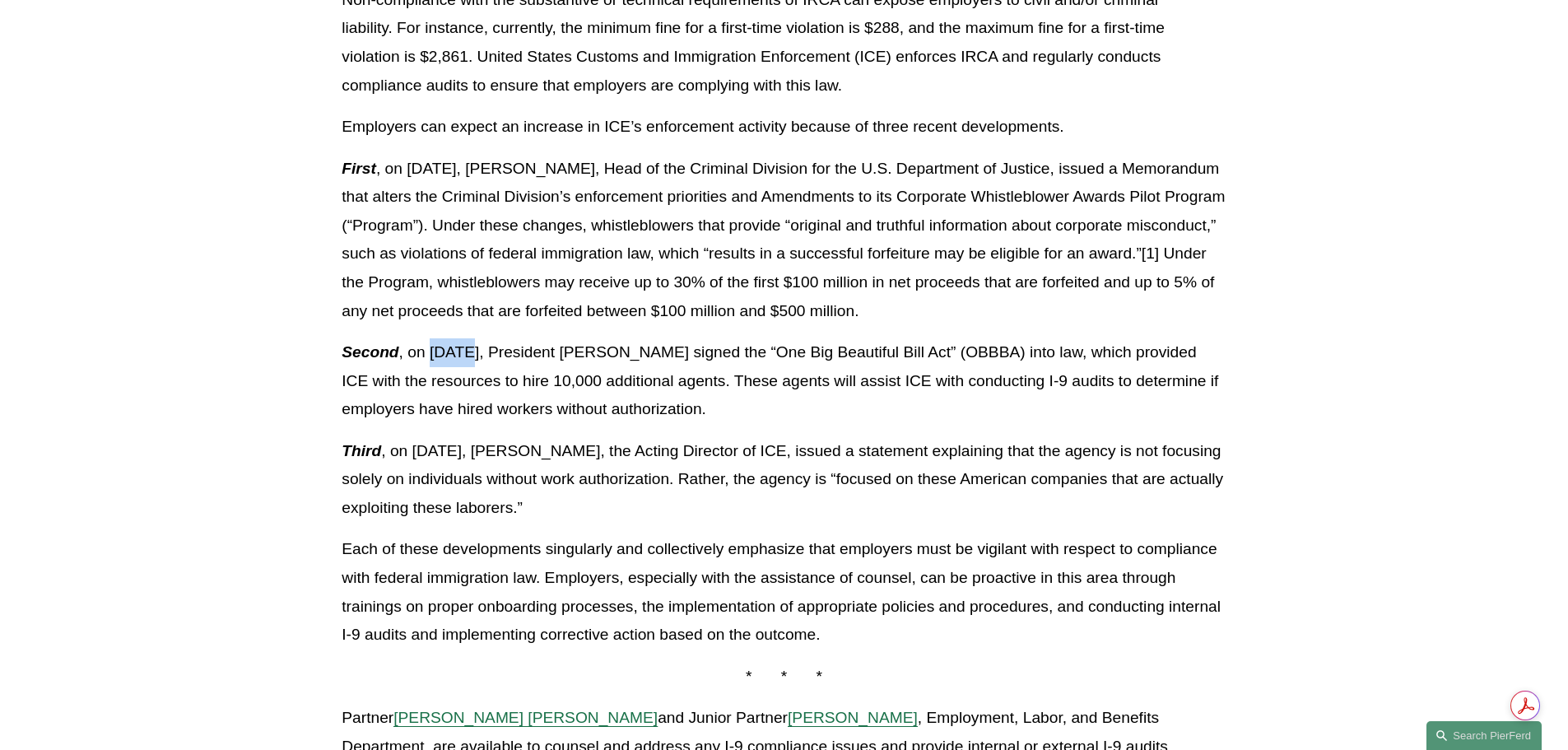
click at [438, 367] on p "Second , on [DATE], President [PERSON_NAME] signed the “One Big Beautiful Bill …" at bounding box center [783, 380] width 883 height 85
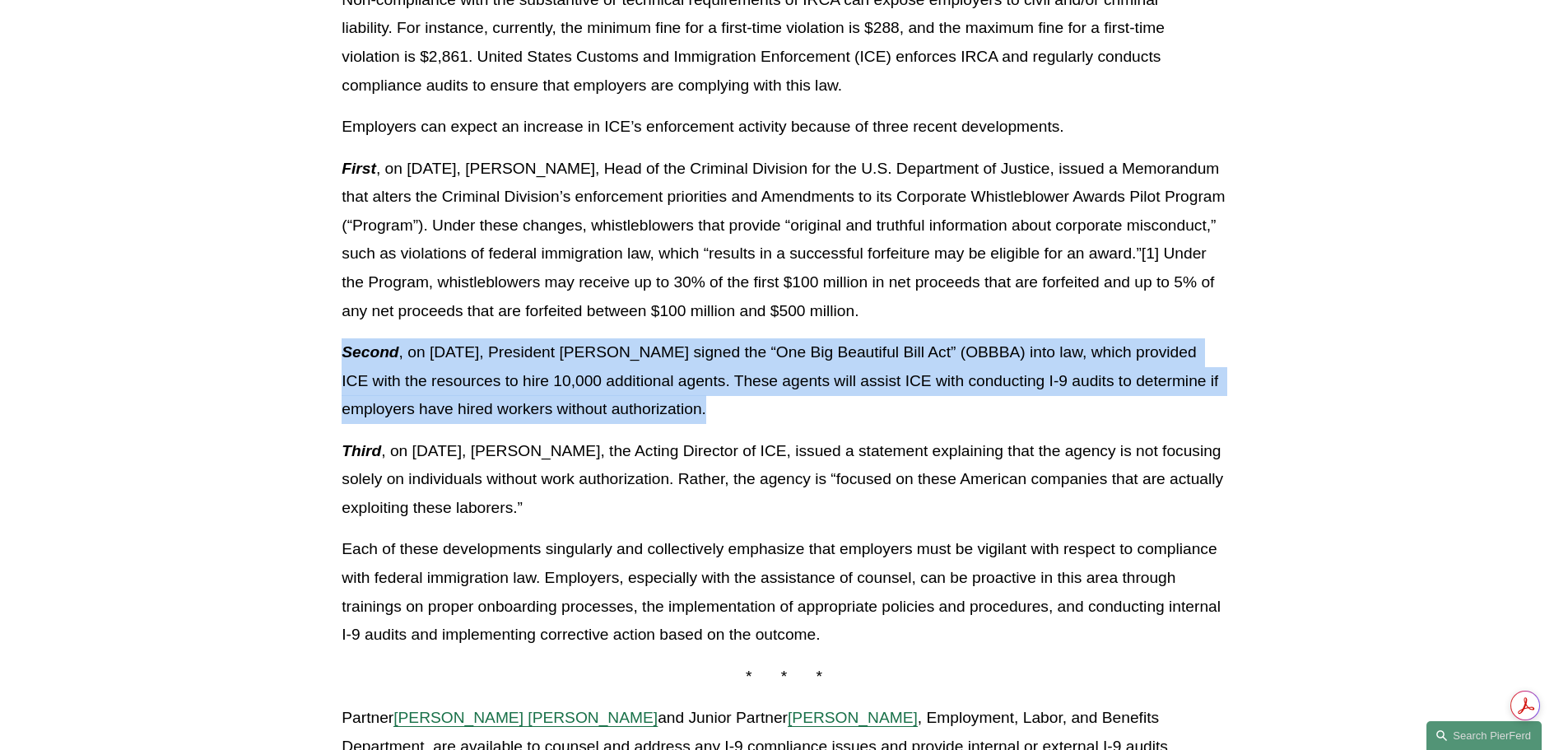
click at [438, 367] on p "Second , on [DATE], President [PERSON_NAME] signed the “One Big Beautiful Bill …" at bounding box center [783, 380] width 883 height 85
click at [467, 367] on p "Second , on [DATE], President [PERSON_NAME] signed the “One Big Beautiful Bill …" at bounding box center [783, 380] width 883 height 85
drag, startPoint x: 578, startPoint y: 509, endPoint x: 336, endPoint y: 351, distance: 289.0
click at [336, 351] on div "Download PDF Now more than ever, employers must ensure that they are complying …" at bounding box center [783, 162] width 912 height 1281
click at [506, 394] on p "Second , on [DATE], President [PERSON_NAME] signed the “One Big Beautiful Bill …" at bounding box center [783, 380] width 883 height 85
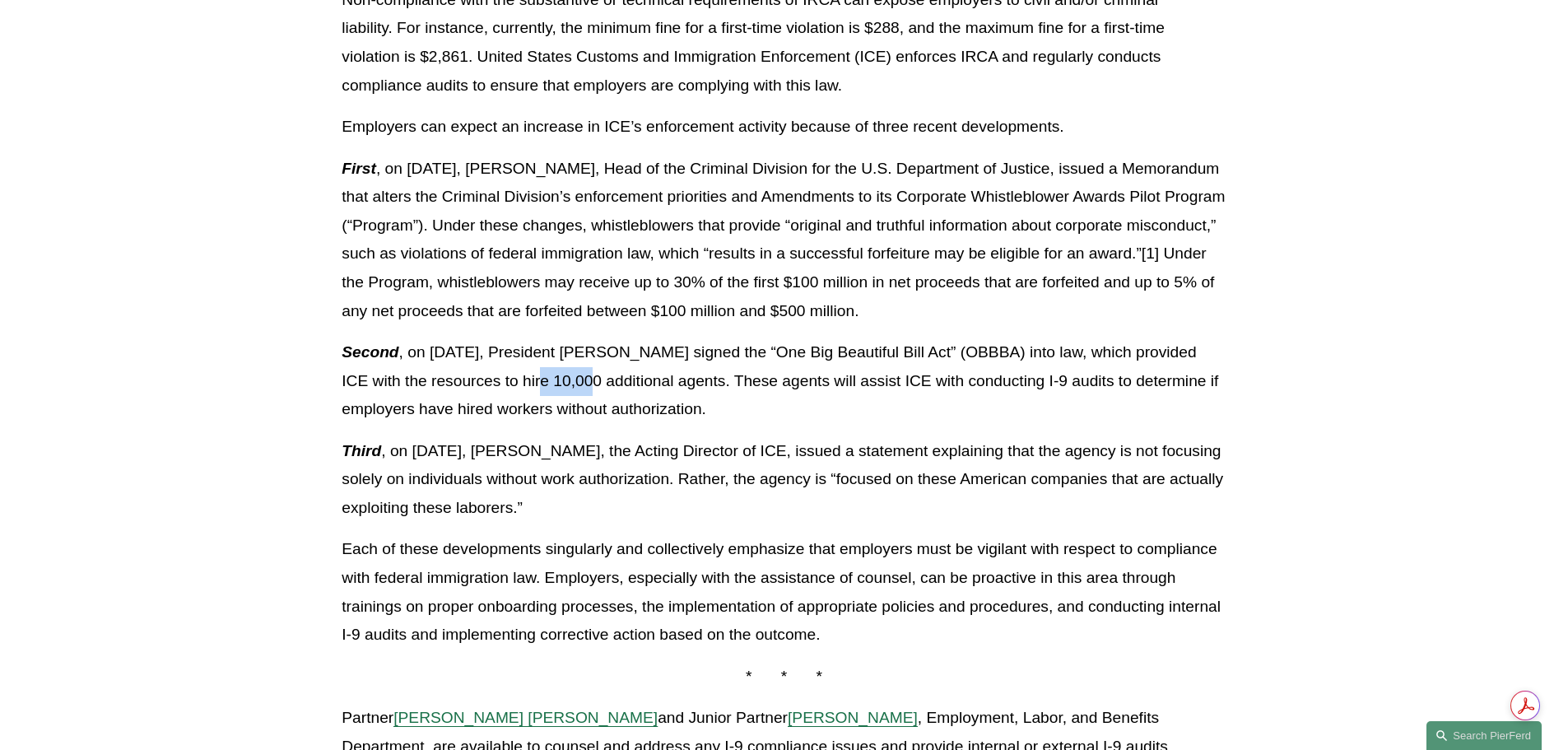
click at [506, 394] on p "Second , on [DATE], President [PERSON_NAME] signed the “One Big Beautiful Bill …" at bounding box center [783, 380] width 883 height 85
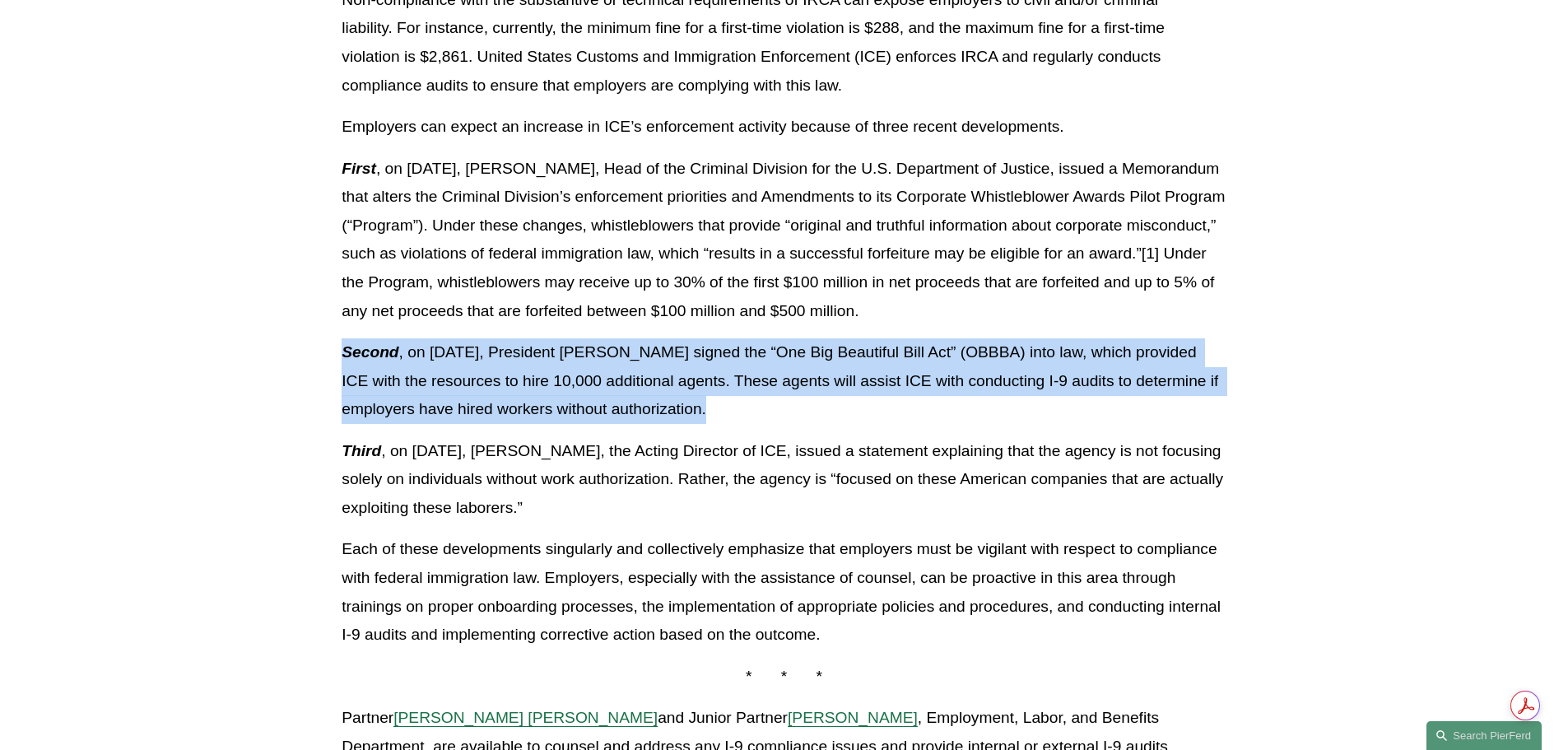
click at [506, 394] on p "Second , on [DATE], President [PERSON_NAME] signed the “One Big Beautiful Bill …" at bounding box center [783, 380] width 883 height 85
click at [529, 382] on p "Second , on [DATE], President [PERSON_NAME] signed the “One Big Beautiful Bill …" at bounding box center [783, 380] width 883 height 85
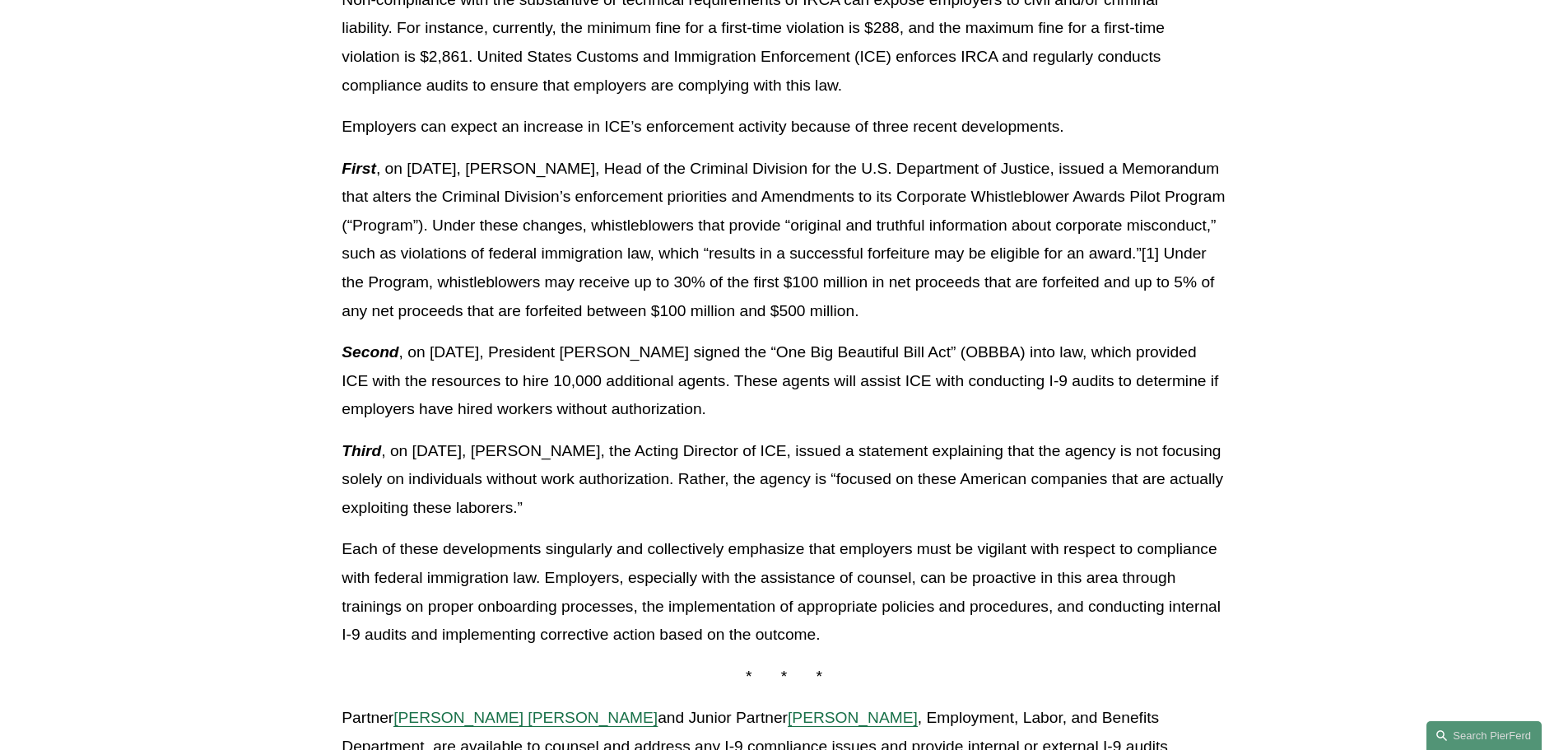
click at [565, 288] on p "First , on [DATE], [PERSON_NAME], Head of the Criminal Division for the U.S. De…" at bounding box center [783, 240] width 883 height 171
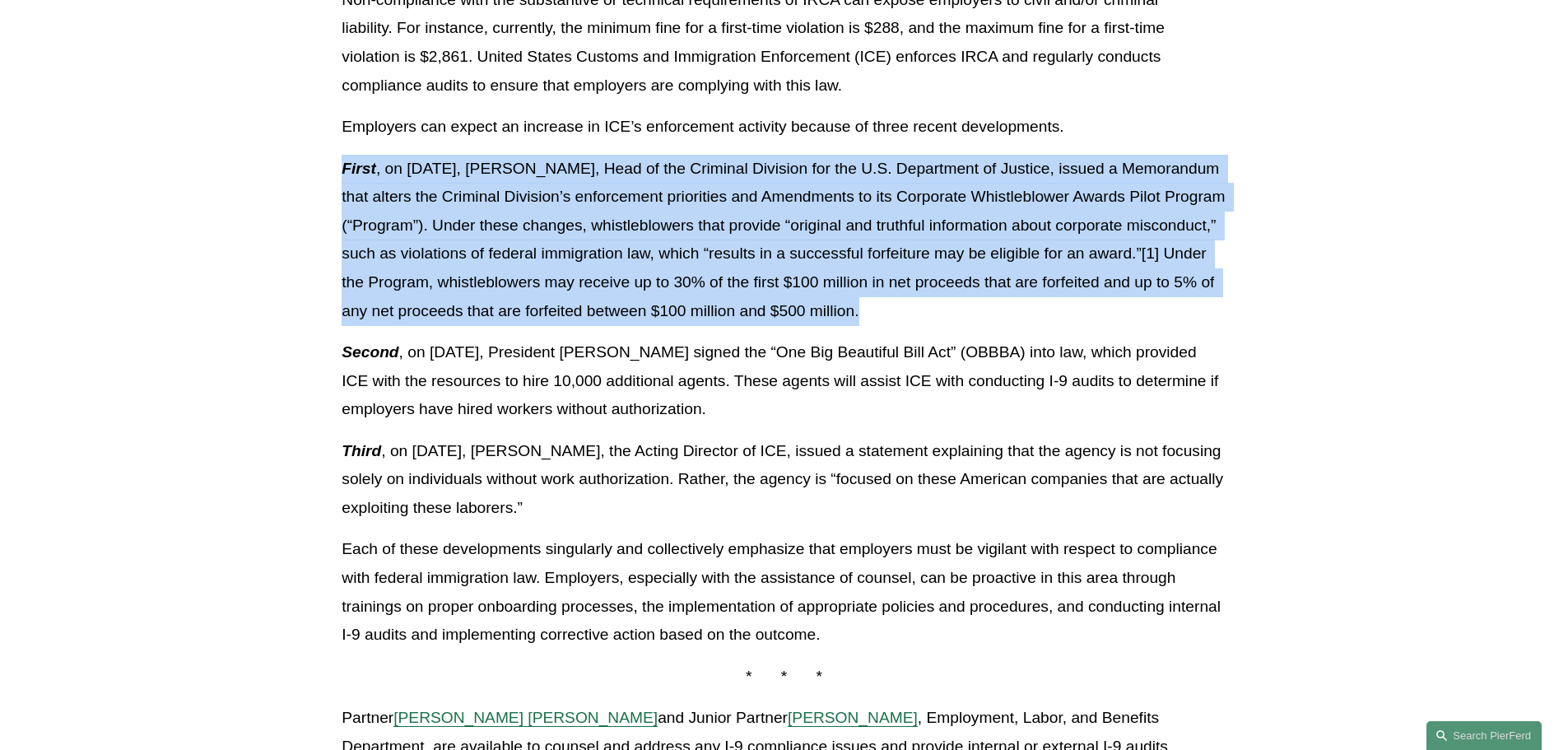
click at [565, 288] on p "First , on [DATE], [PERSON_NAME], Head of the Criminal Division for the U.S. De…" at bounding box center [783, 240] width 883 height 171
click at [595, 293] on p "First , on [DATE], [PERSON_NAME], Head of the Criminal Division for the U.S. De…" at bounding box center [783, 240] width 883 height 171
drag, startPoint x: 1037, startPoint y: 312, endPoint x: 341, endPoint y: 172, distance: 709.9
click at [341, 172] on div "Download PDF Now more than ever, employers must ensure that they are complying …" at bounding box center [783, 162] width 912 height 1281
click at [370, 172] on em "First" at bounding box center [359, 168] width 35 height 17
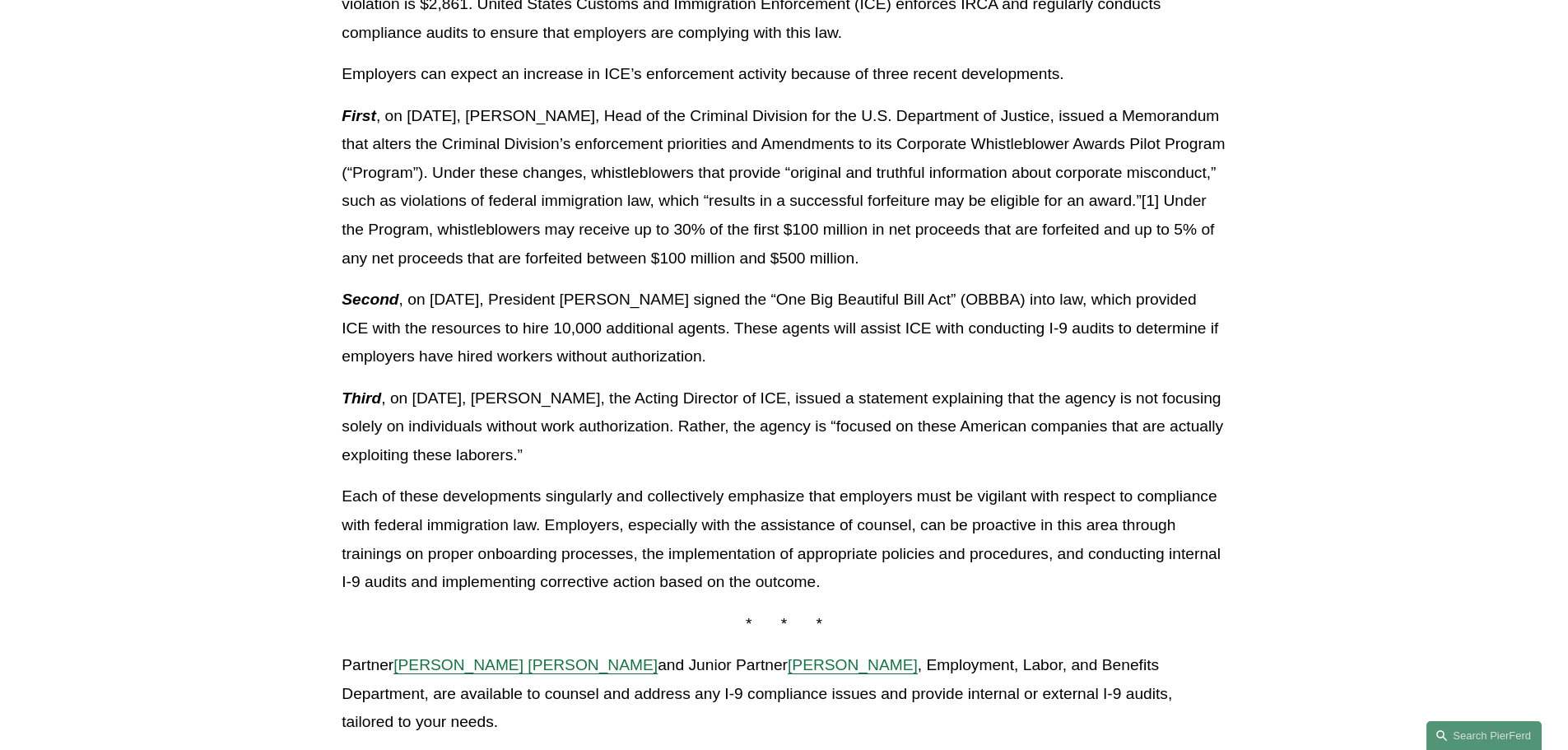
scroll to position [988, 0]
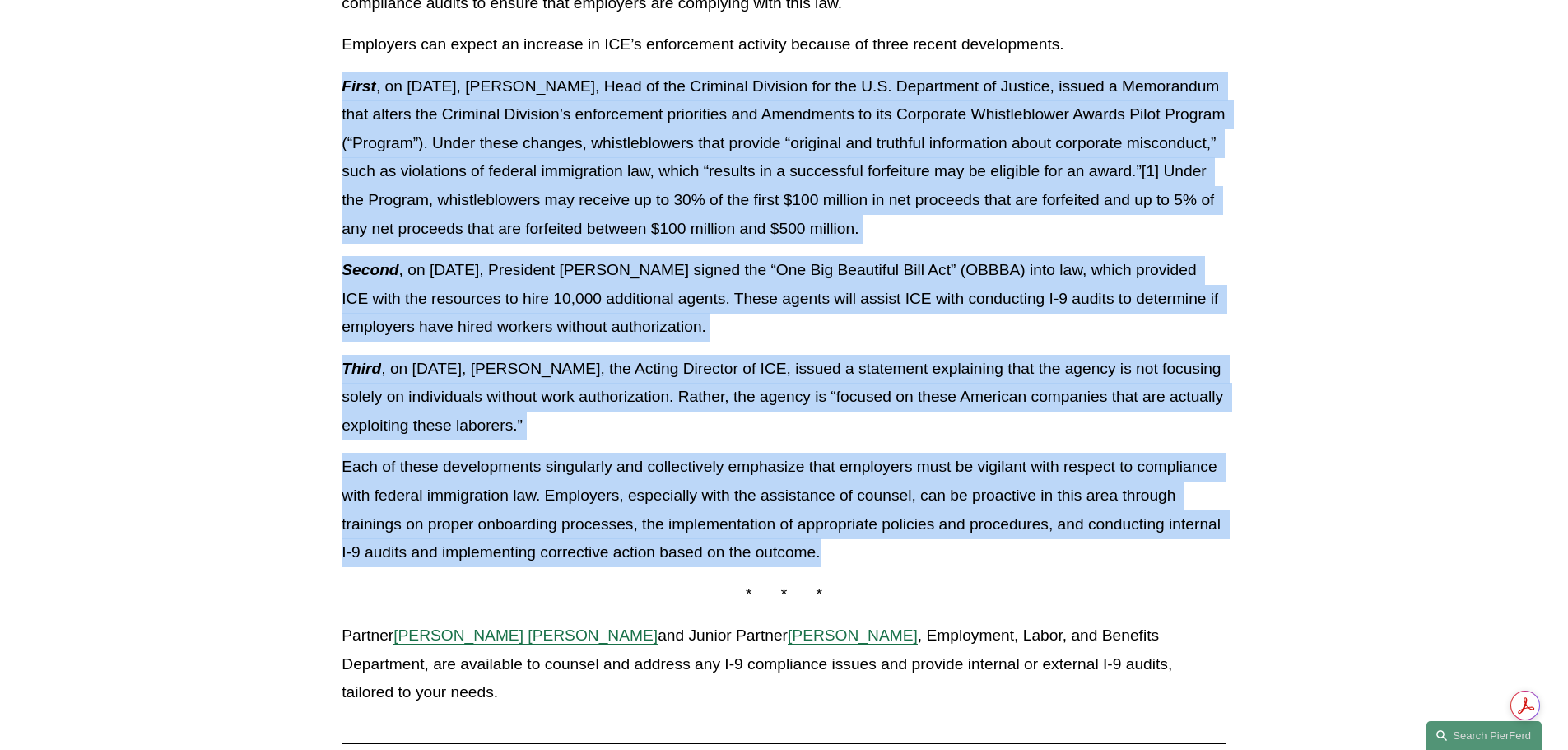
drag, startPoint x: 842, startPoint y: 557, endPoint x: 334, endPoint y: 83, distance: 694.8
click at [334, 83] on div "Download PDF Now more than ever, employers must ensure that they are complying …" at bounding box center [783, 80] width 912 height 1281
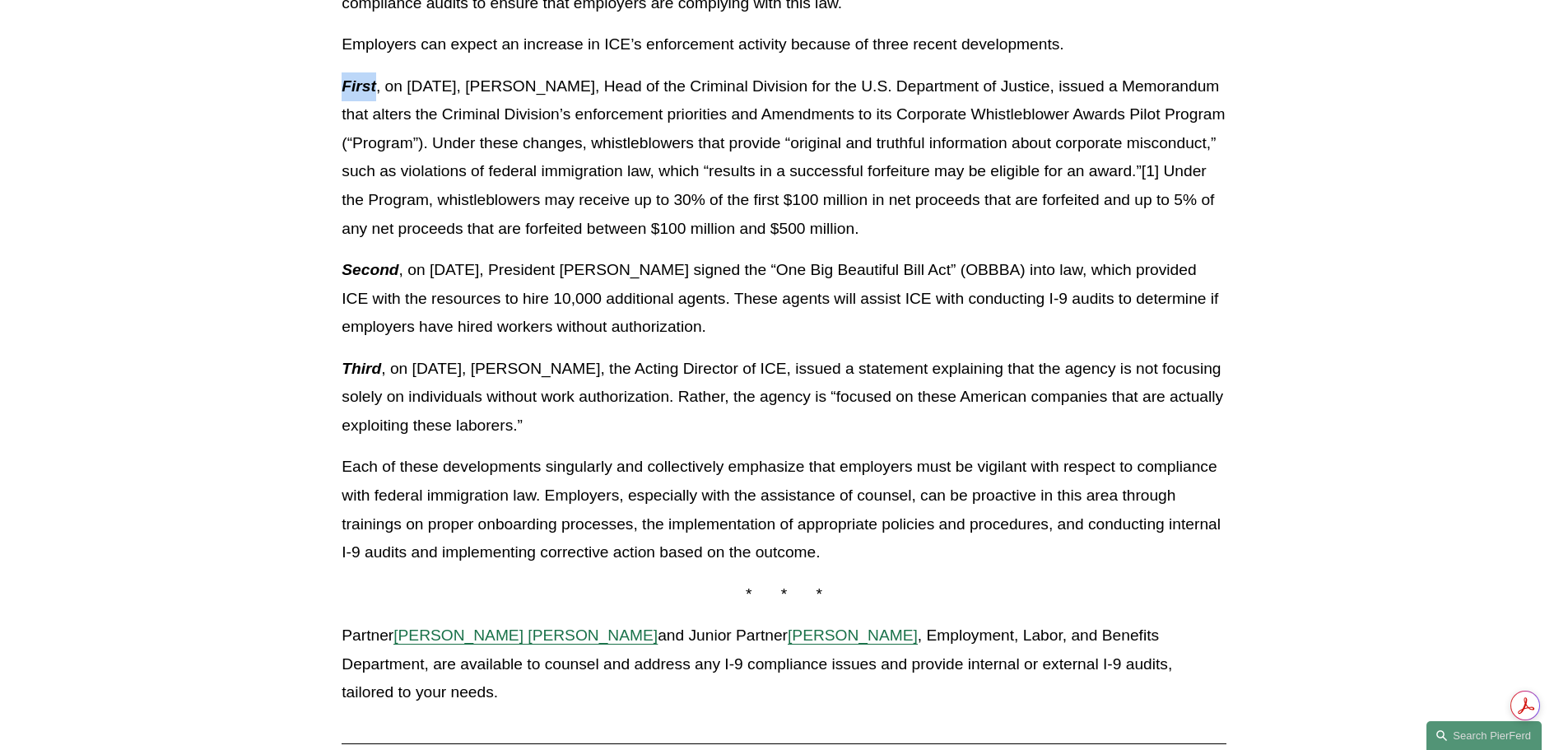
click at [334, 83] on div "Download PDF Now more than ever, employers must ensure that they are complying …" at bounding box center [783, 80] width 912 height 1281
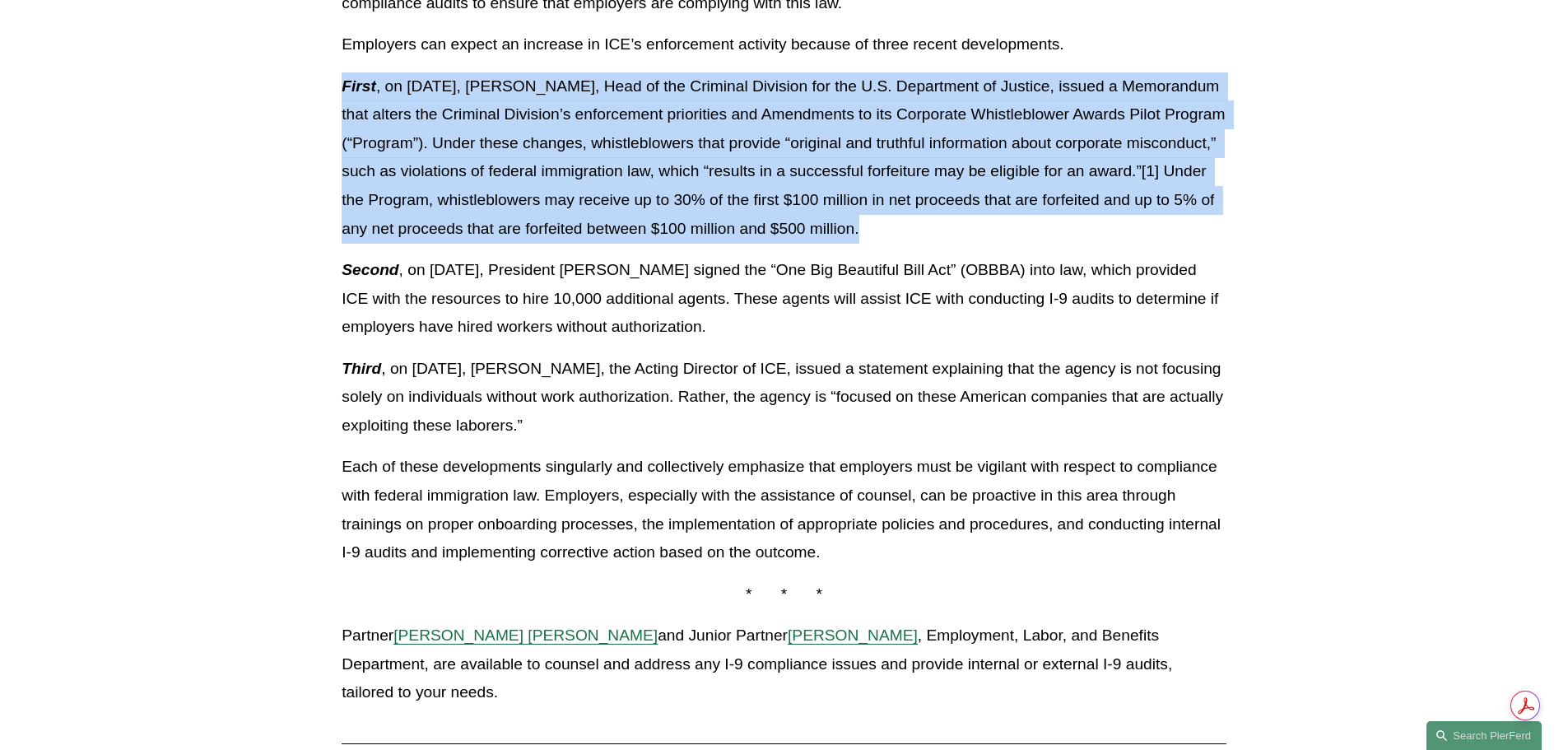
click at [334, 83] on div "Download PDF Now more than ever, employers must ensure that they are complying …" at bounding box center [783, 80] width 912 height 1281
click at [376, 96] on p "First , on [DATE], [PERSON_NAME], Head of the Criminal Division for the U.S. De…" at bounding box center [783, 157] width 883 height 171
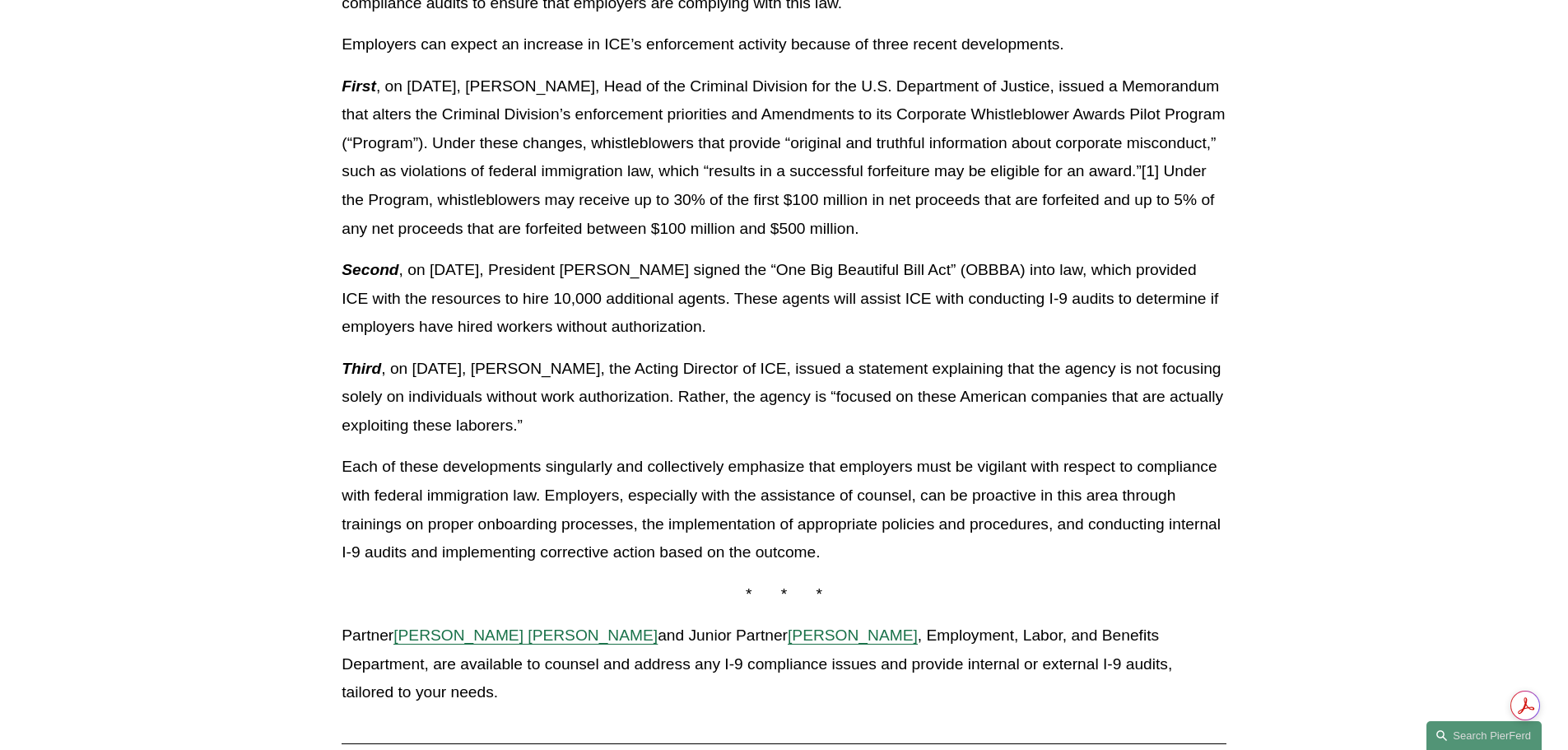
click at [661, 523] on p "Each of these developments singularly and collectively emphasize that employers…" at bounding box center [783, 509] width 883 height 114
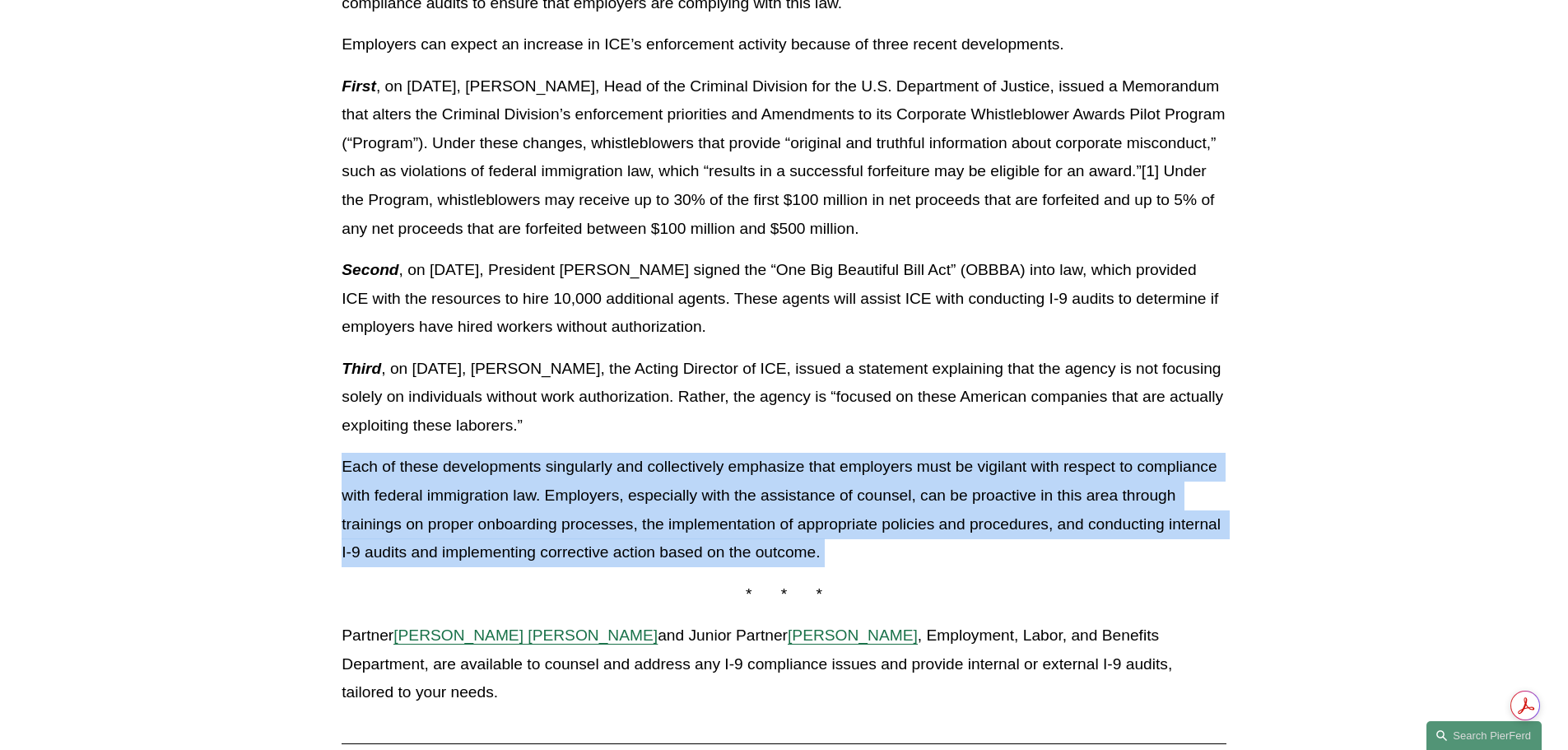
click at [661, 523] on p "Each of these developments singularly and collectively emphasize that employers…" at bounding box center [783, 509] width 883 height 114
click at [641, 499] on p "Each of these developments singularly and collectively emphasize that employers…" at bounding box center [783, 509] width 883 height 114
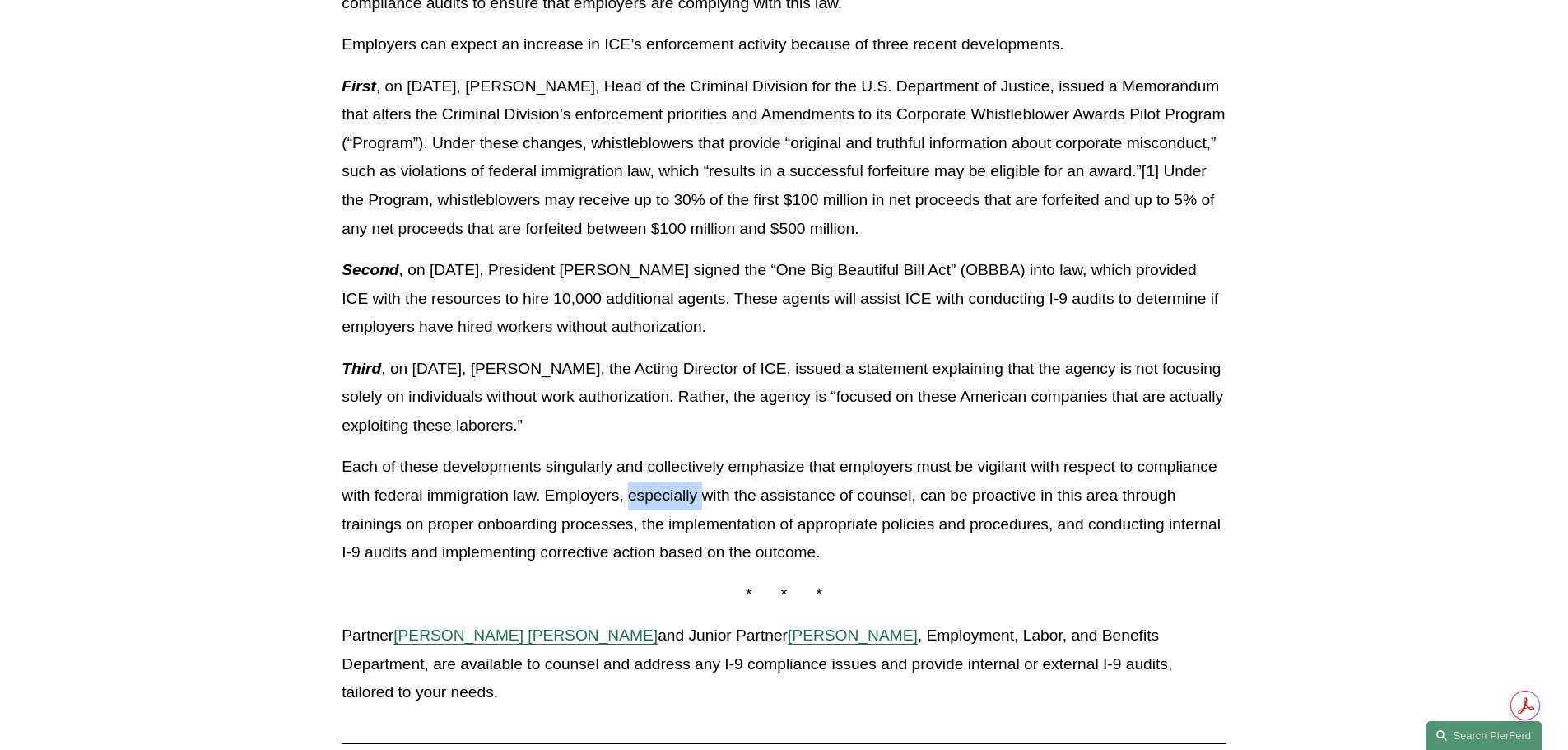
click at [641, 499] on p "Each of these developments singularly and collectively emphasize that employers…" at bounding box center [783, 509] width 883 height 114
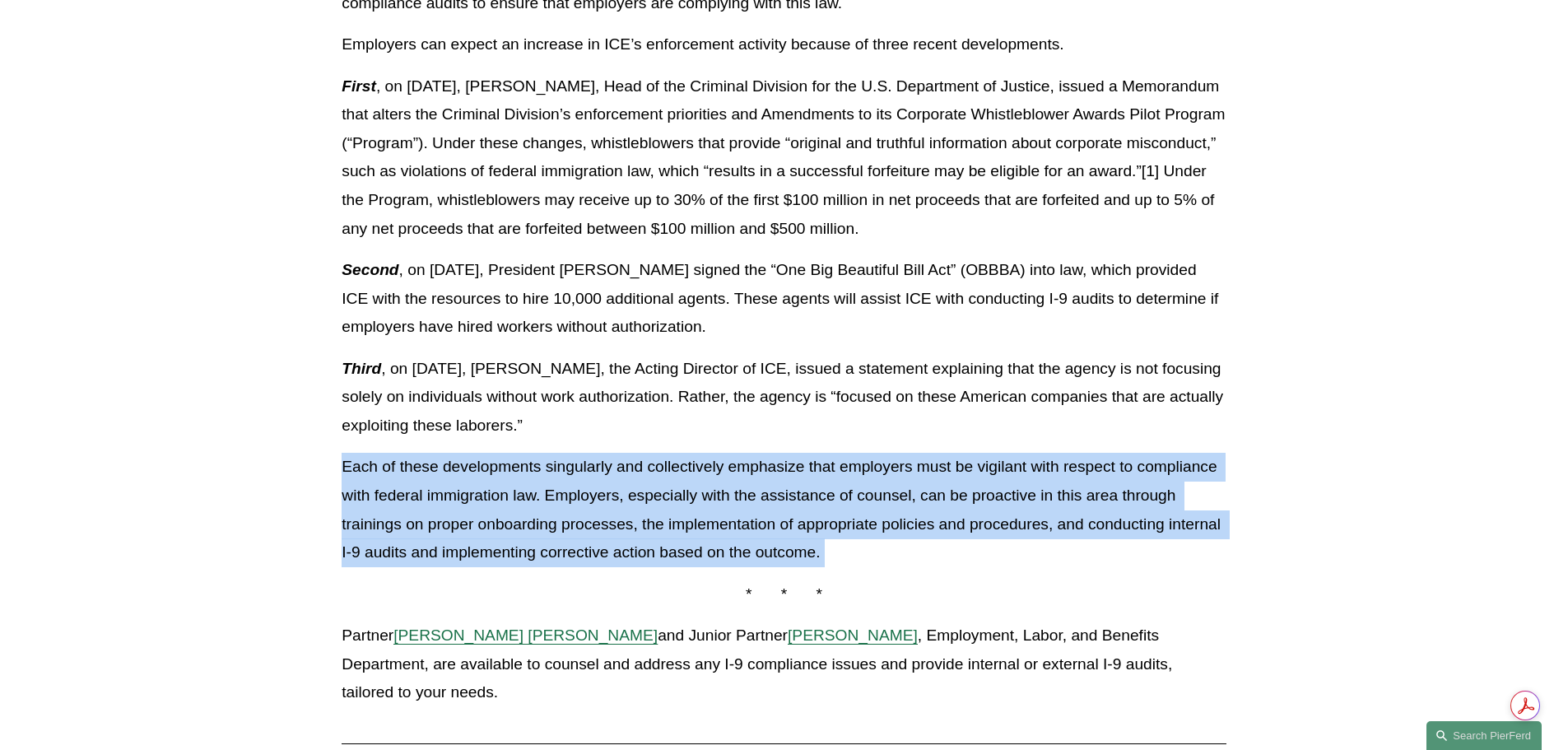
click at [641, 501] on p "Each of these developments singularly and collectively emphasize that employers…" at bounding box center [783, 509] width 883 height 114
click at [661, 503] on p "Each of these developments singularly and collectively emphasize that employers…" at bounding box center [783, 509] width 883 height 114
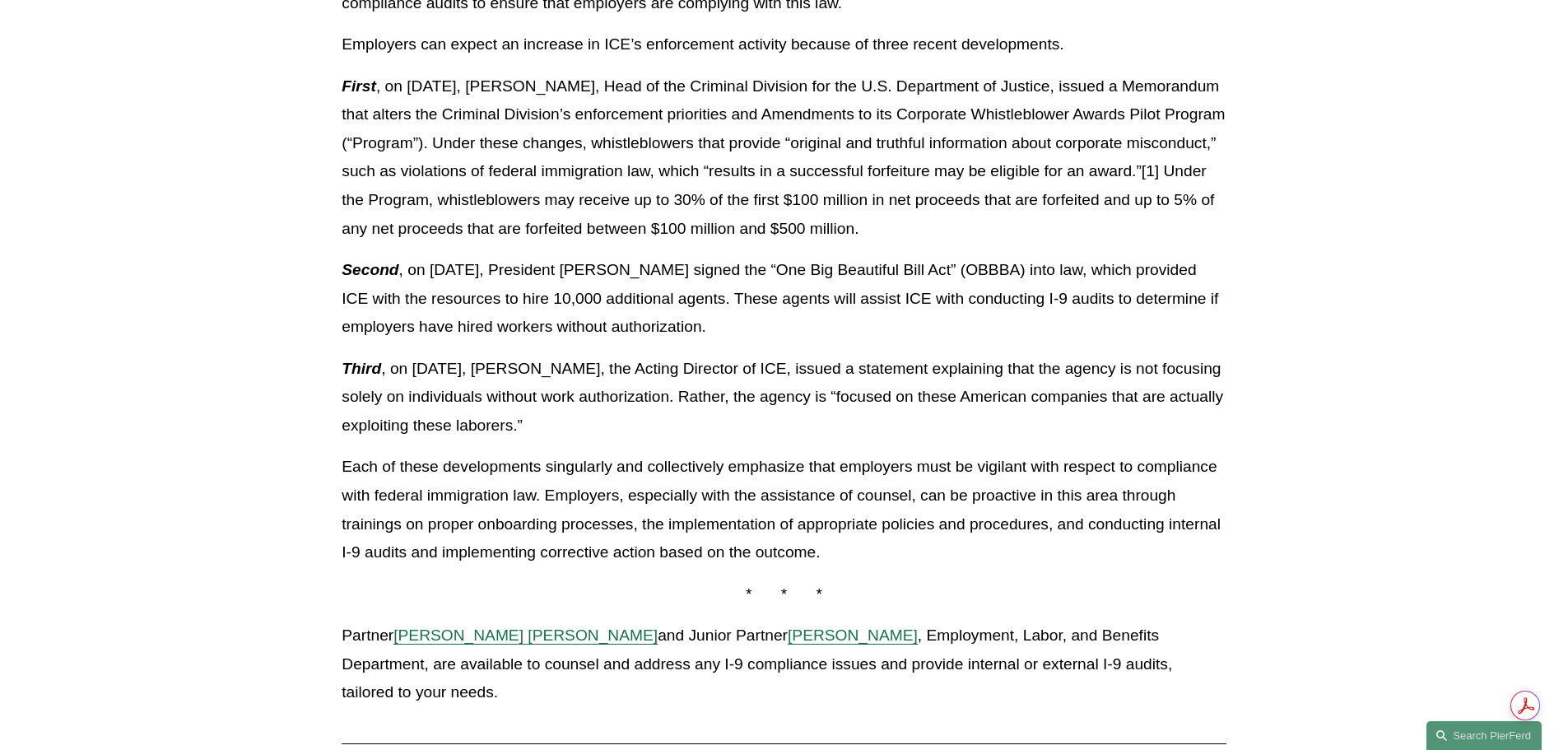
drag, startPoint x: 869, startPoint y: 557, endPoint x: 874, endPoint y: 430, distance: 127.1
click at [874, 430] on div "Download PDF Now more than ever, employers must ensure that they are complying …" at bounding box center [783, 73] width 883 height 1267
click at [874, 430] on p "Third , on [DATE], [PERSON_NAME], the Acting Director of ICE, issued a statemen…" at bounding box center [783, 397] width 883 height 85
click at [914, 512] on p "Each of these developments singularly and collectively emphasize that employers…" at bounding box center [783, 509] width 883 height 114
click at [913, 512] on p "Each of these developments singularly and collectively emphasize that employers…" at bounding box center [783, 509] width 883 height 114
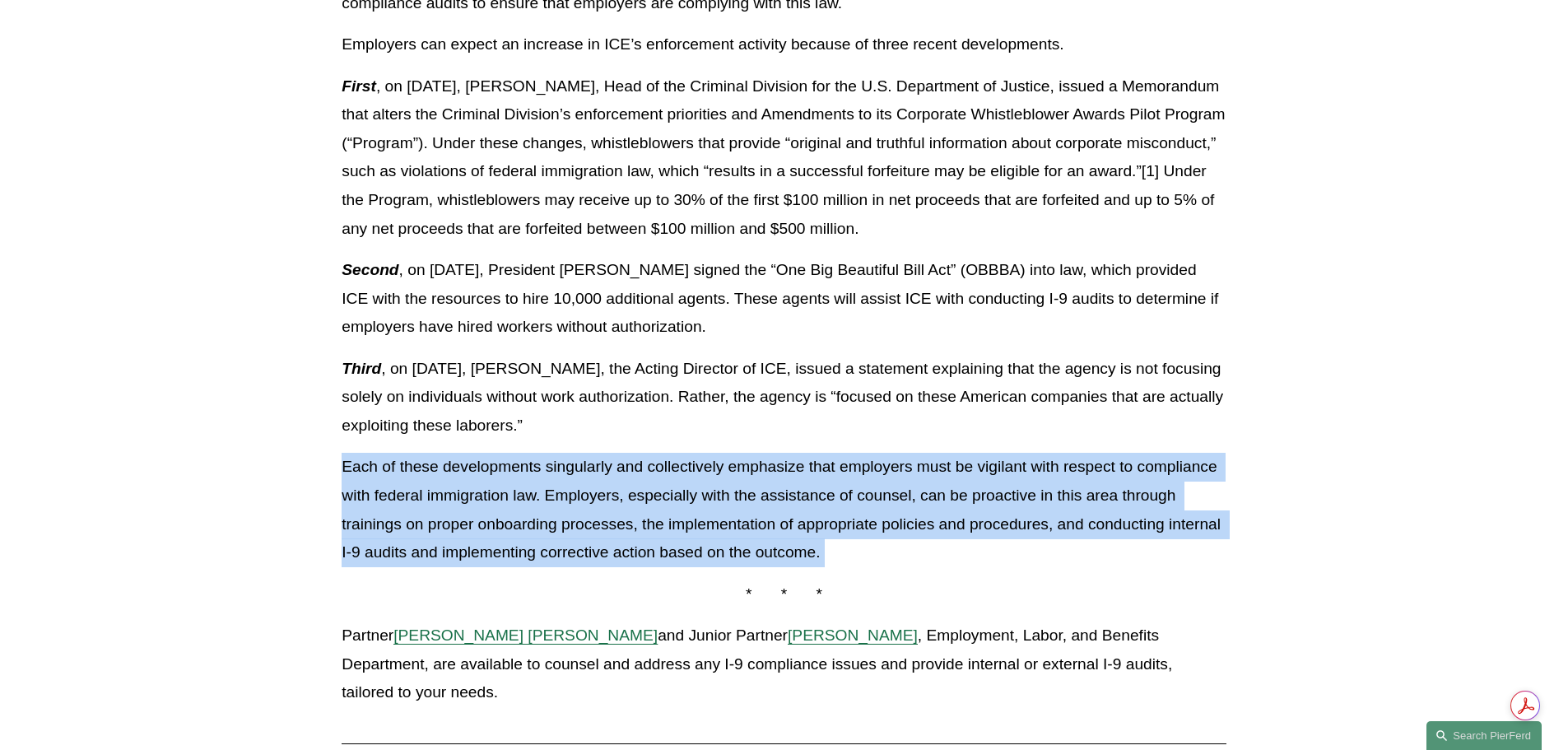
click at [913, 512] on p "Each of these developments singularly and collectively emphasize that employers…" at bounding box center [783, 509] width 883 height 114
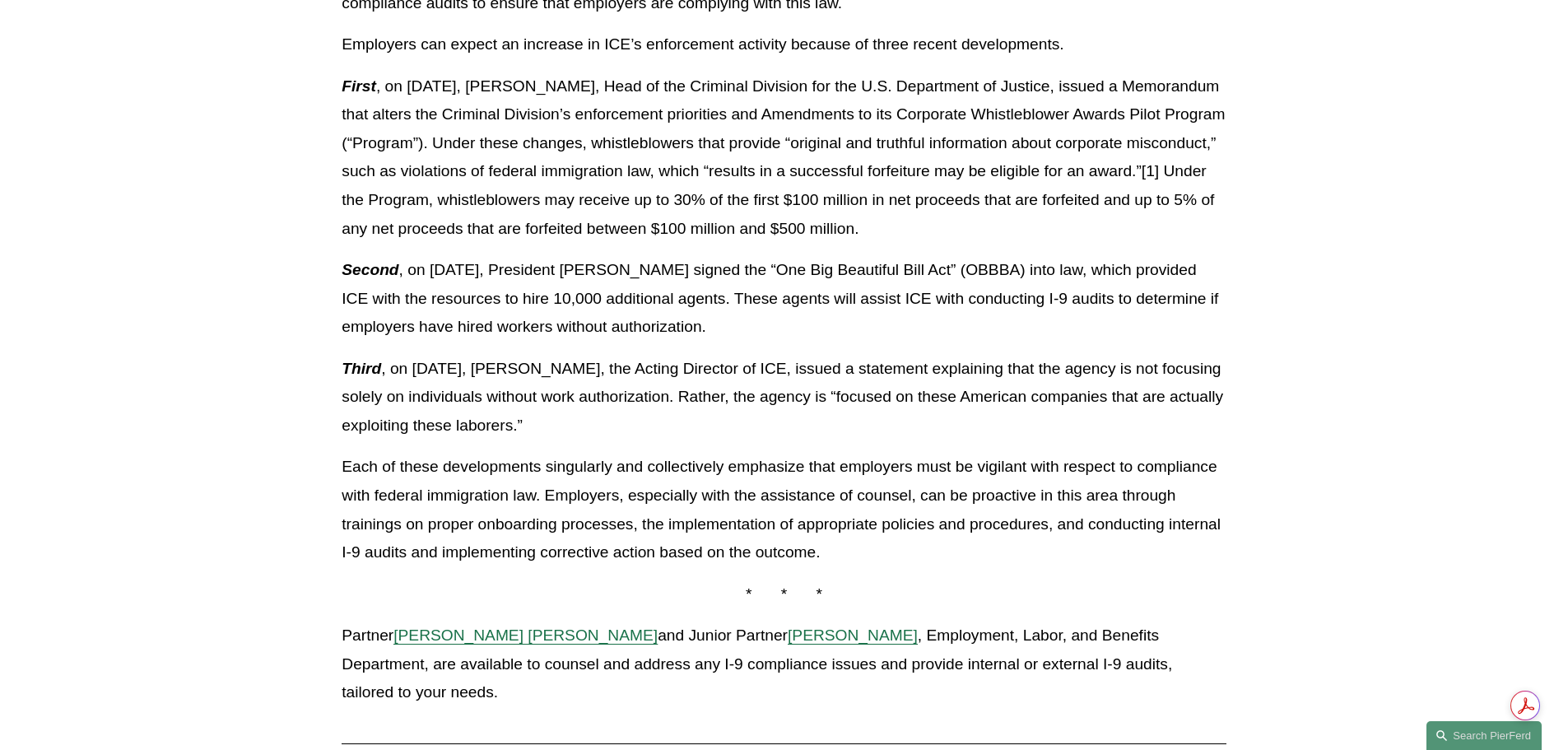
click at [536, 502] on p "Each of these developments singularly and collectively emphasize that employers…" at bounding box center [783, 509] width 883 height 114
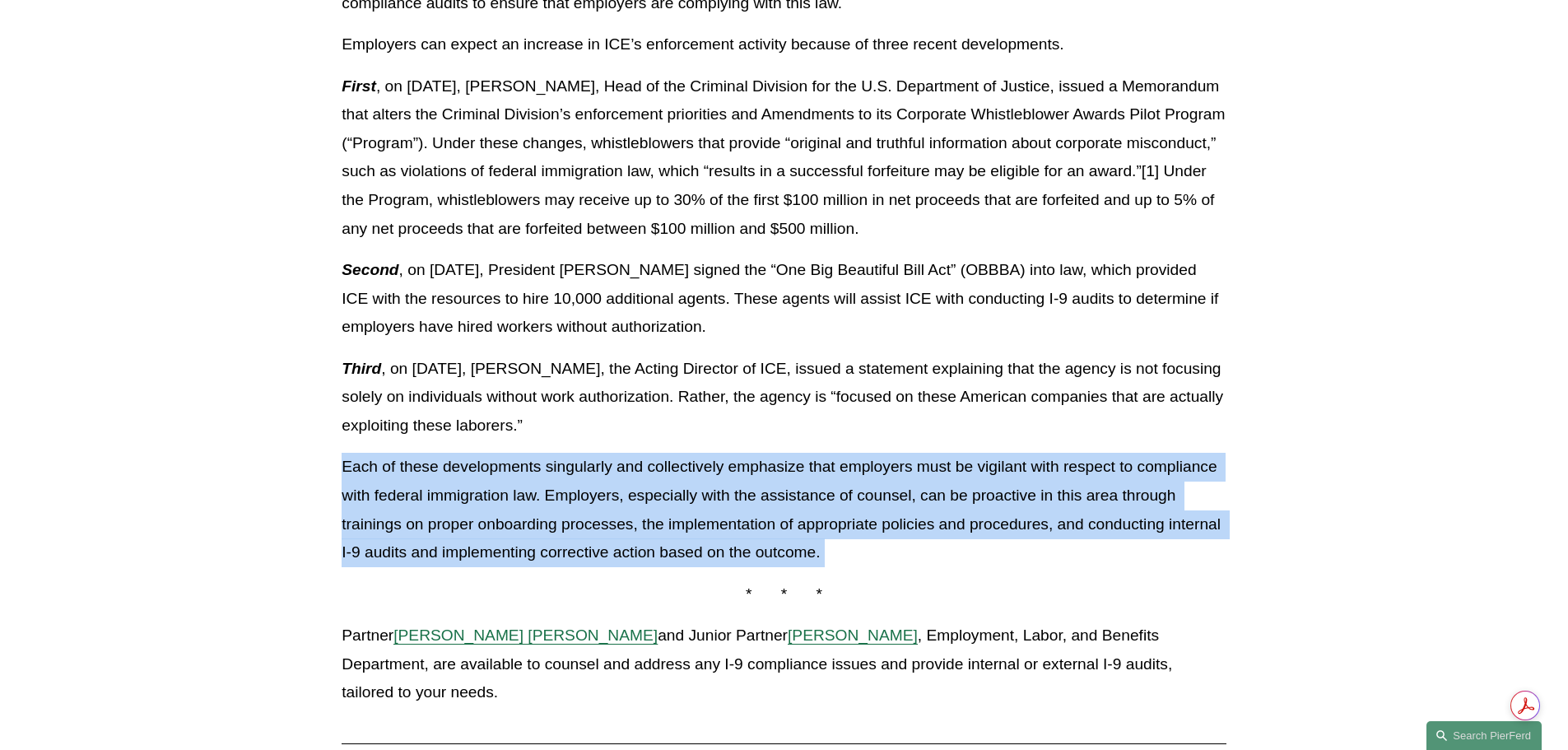
click at [536, 502] on p "Each of these developments singularly and collectively emphasize that employers…" at bounding box center [783, 509] width 883 height 114
click at [630, 501] on p "Each of these developments singularly and collectively emphasize that employers…" at bounding box center [783, 509] width 883 height 114
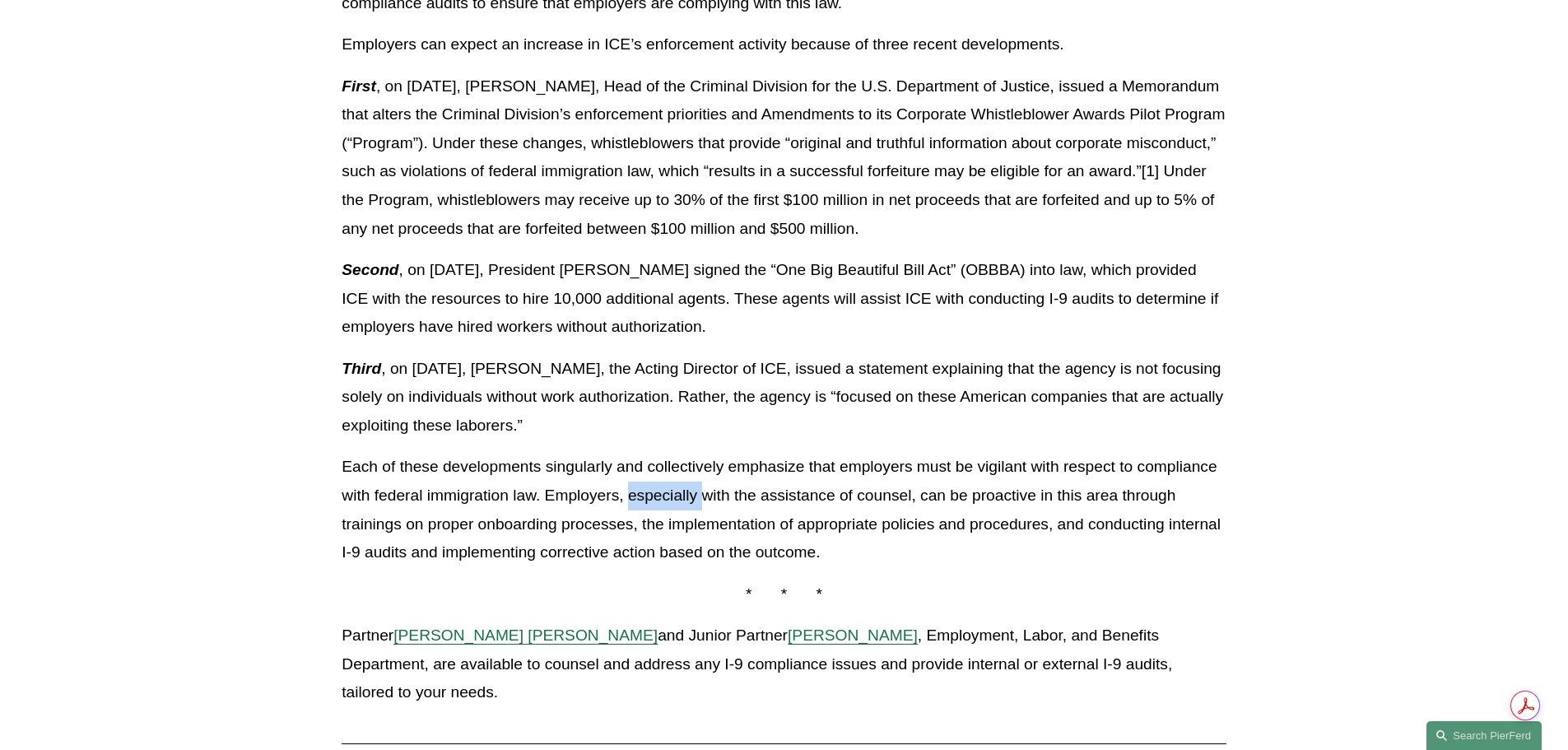
click at [630, 502] on p "Each of these developments singularly and collectively emphasize that employers…" at bounding box center [783, 509] width 883 height 114
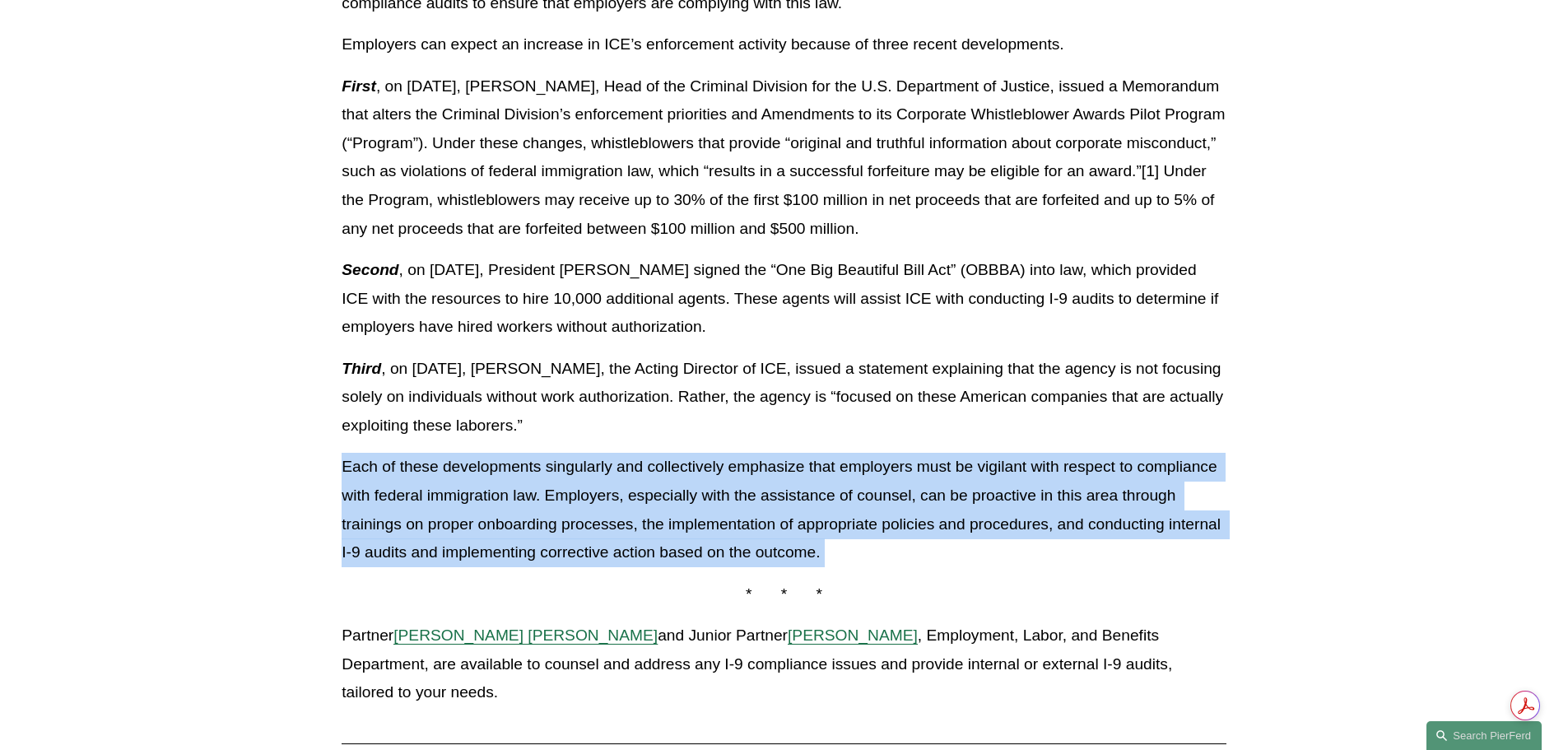
click at [630, 502] on p "Each of these developments singularly and collectively emphasize that employers…" at bounding box center [783, 509] width 883 height 114
click at [633, 502] on p "Each of these developments singularly and collectively emphasize that employers…" at bounding box center [783, 509] width 883 height 114
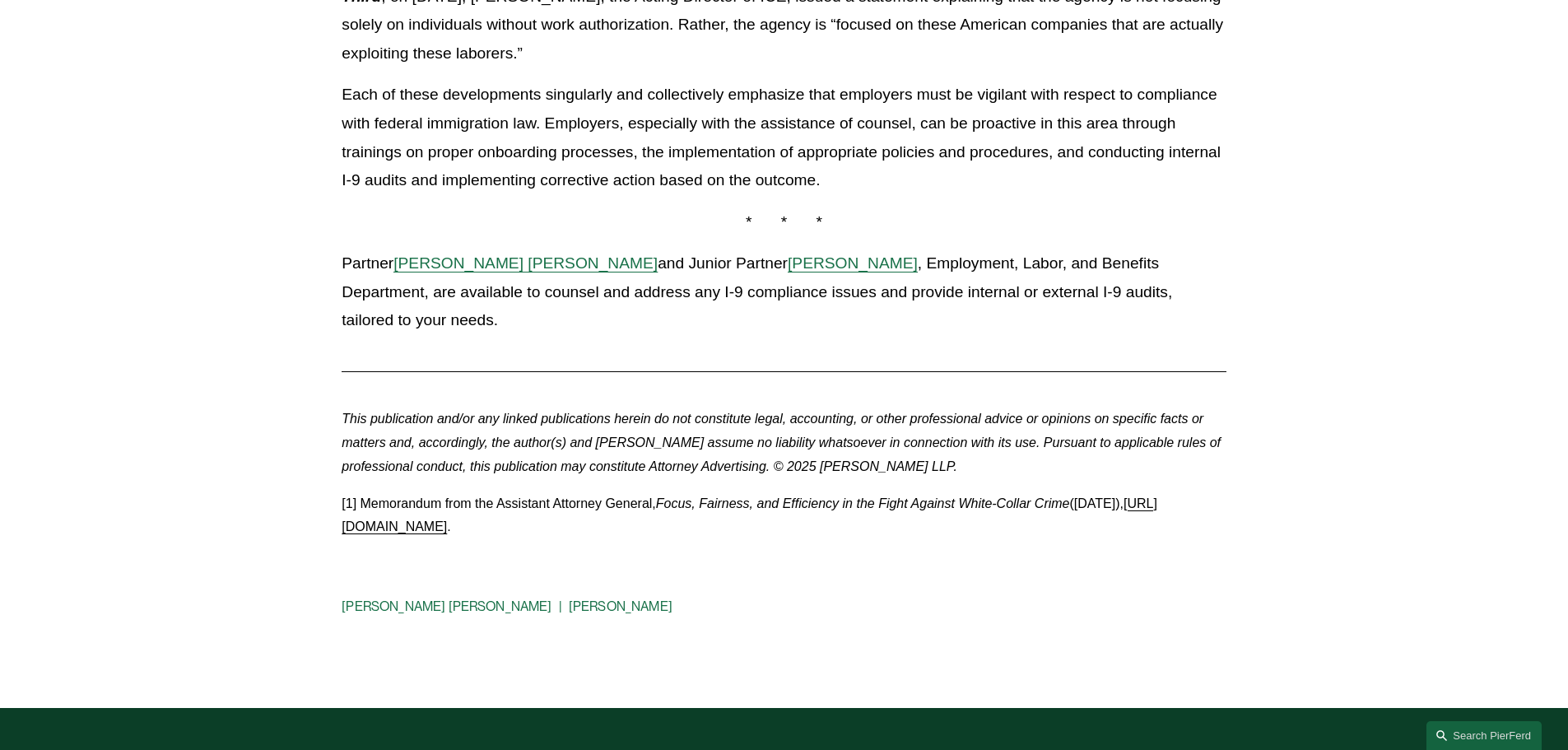
scroll to position [1399, 0]
